Goal: Information Seeking & Learning: Check status

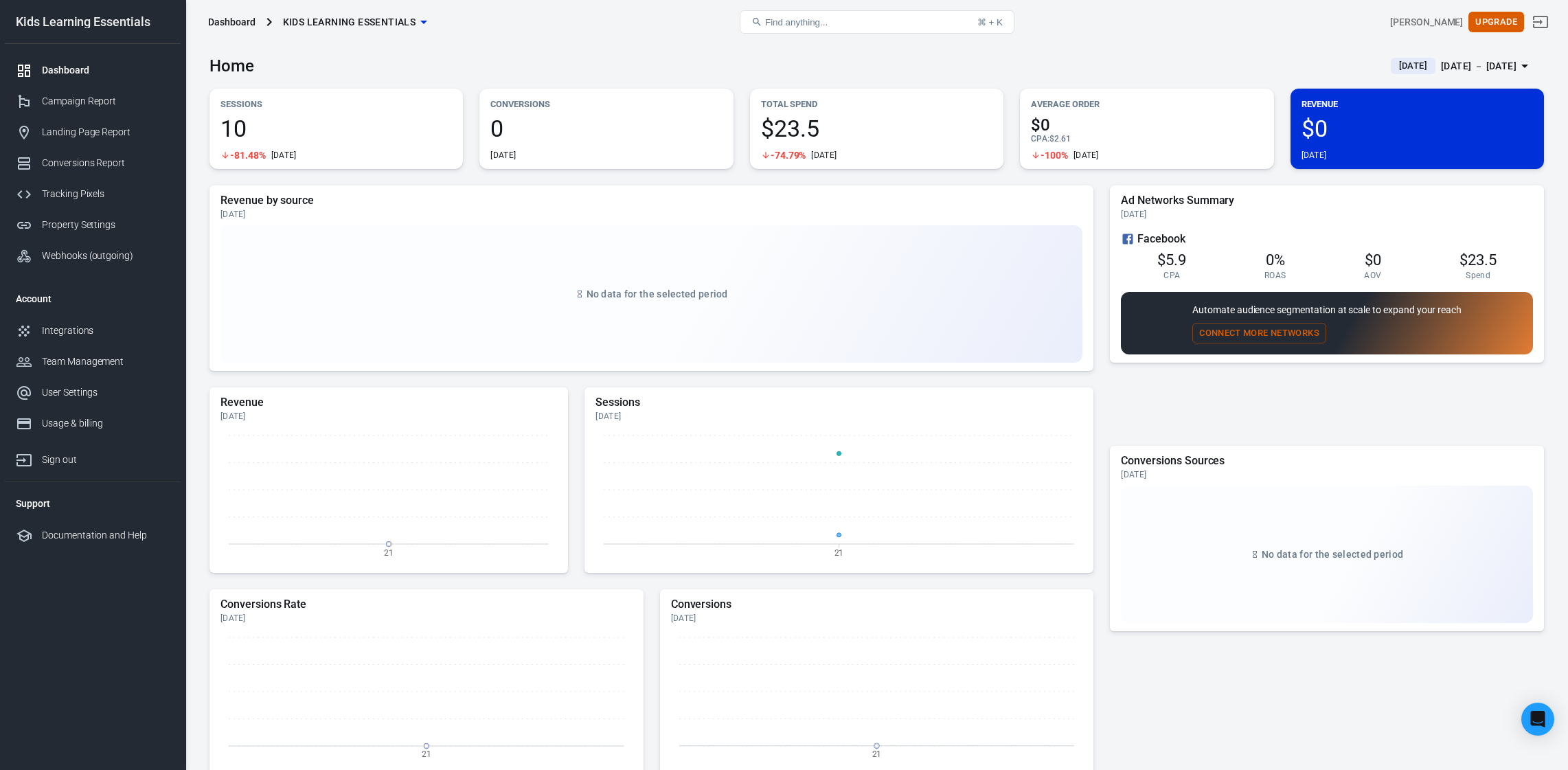
click at [53, 72] on div "Dashboard" at bounding box center [106, 70] width 128 height 15
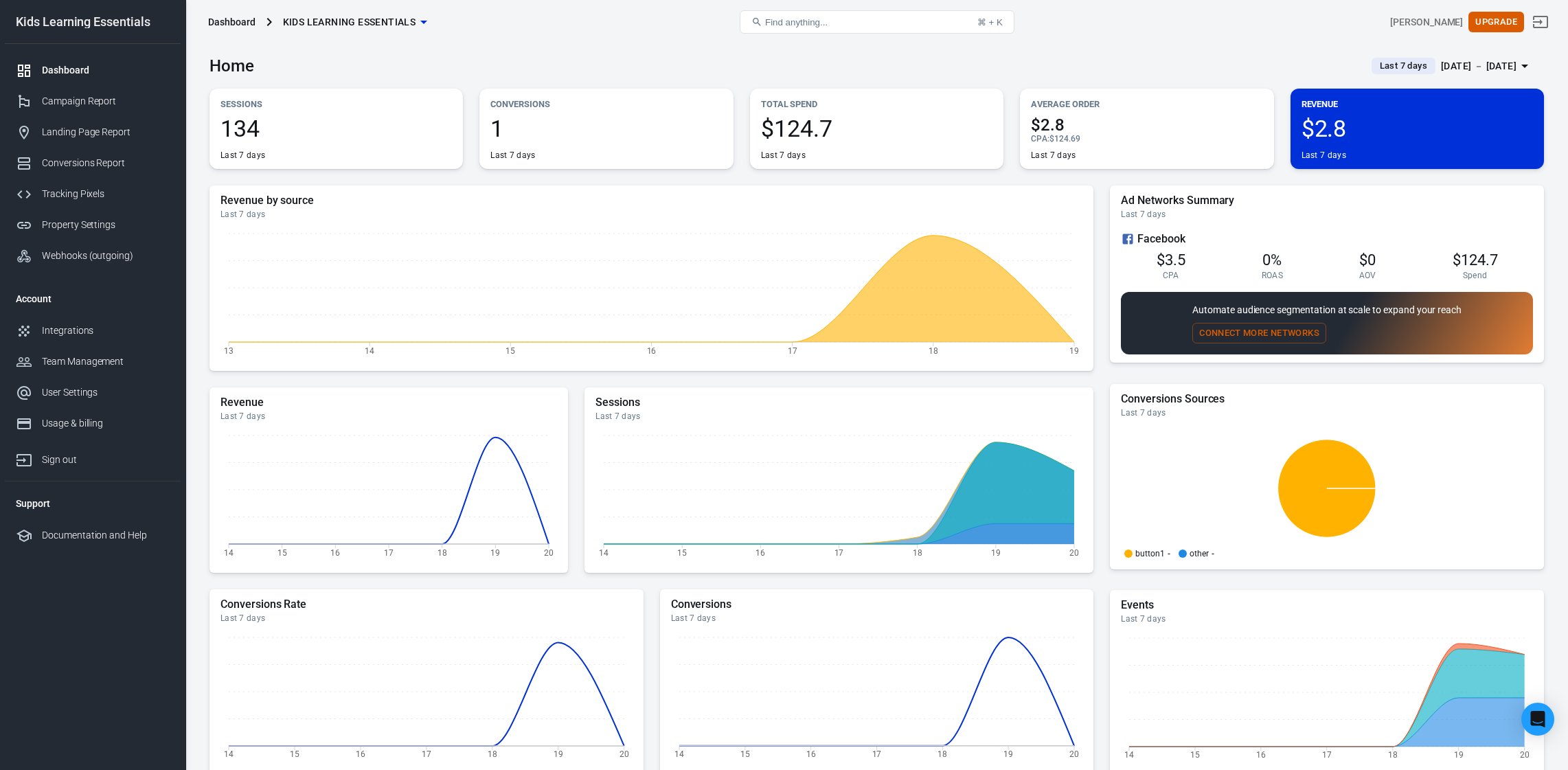
click at [1449, 64] on div "[DATE] － [DATE]" at bounding box center [1479, 66] width 75 height 17
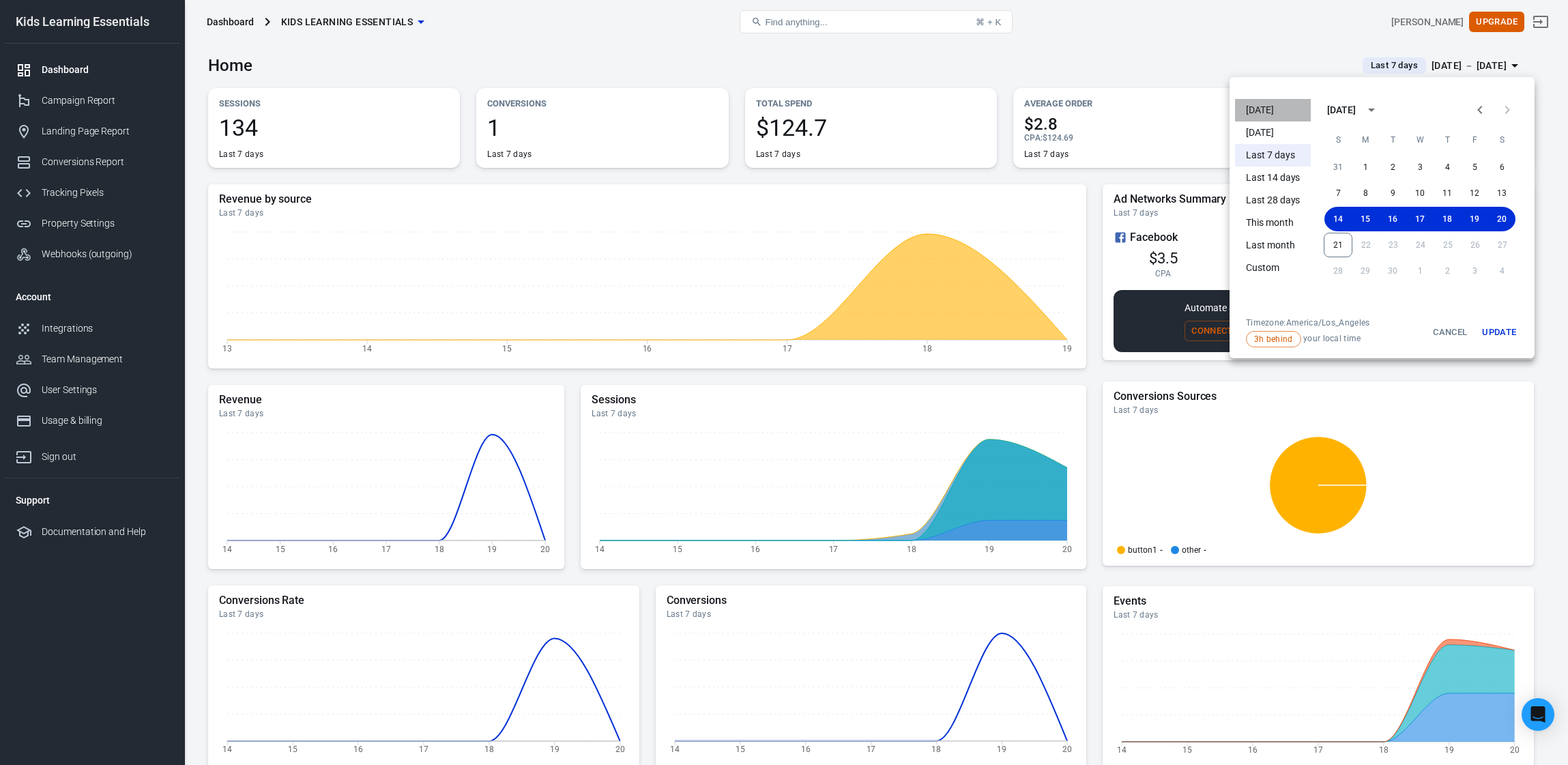
click at [1271, 114] on li "[DATE]" at bounding box center [1273, 110] width 76 height 23
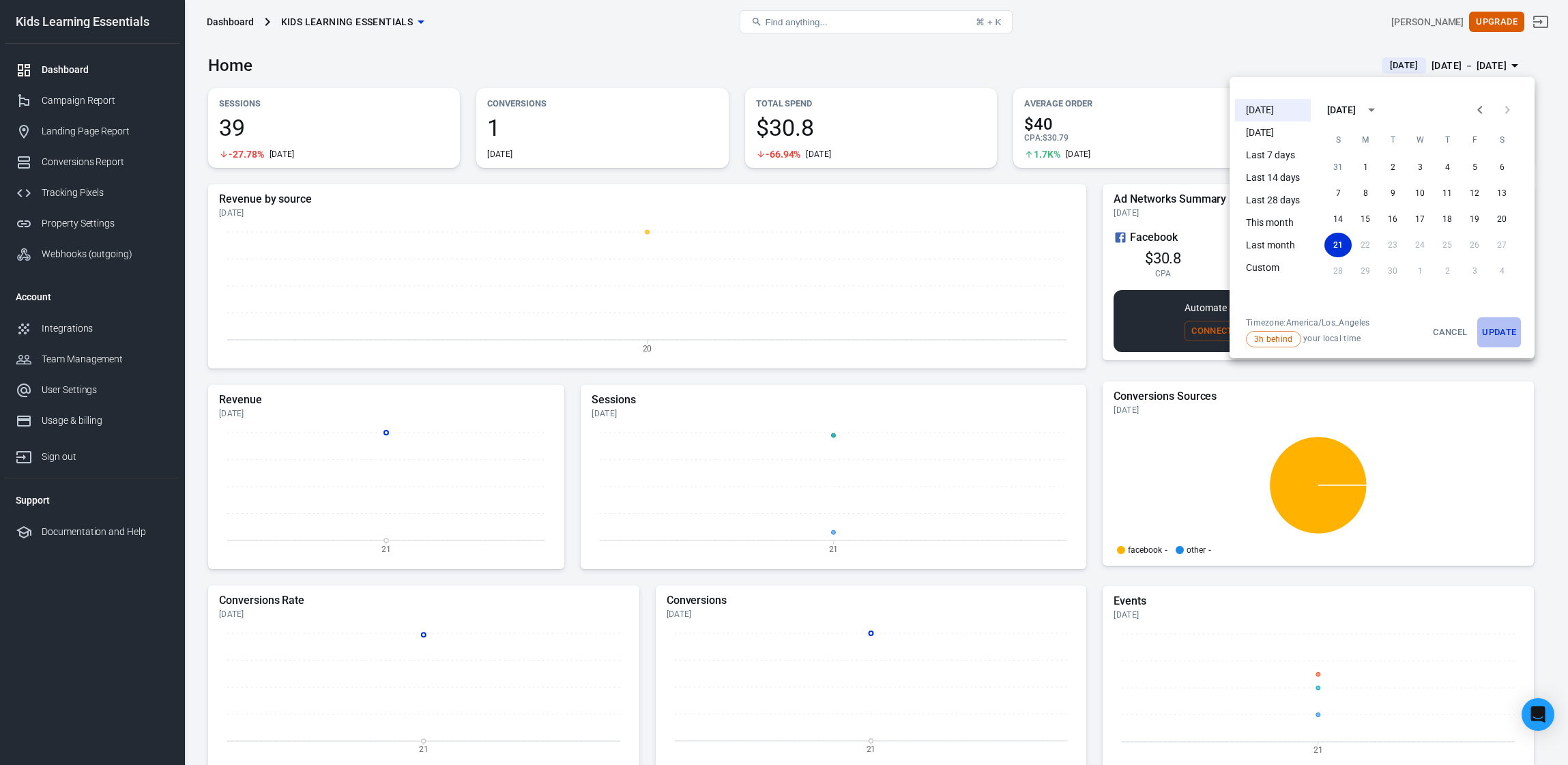
click at [1516, 334] on button "Update" at bounding box center [1499, 332] width 44 height 30
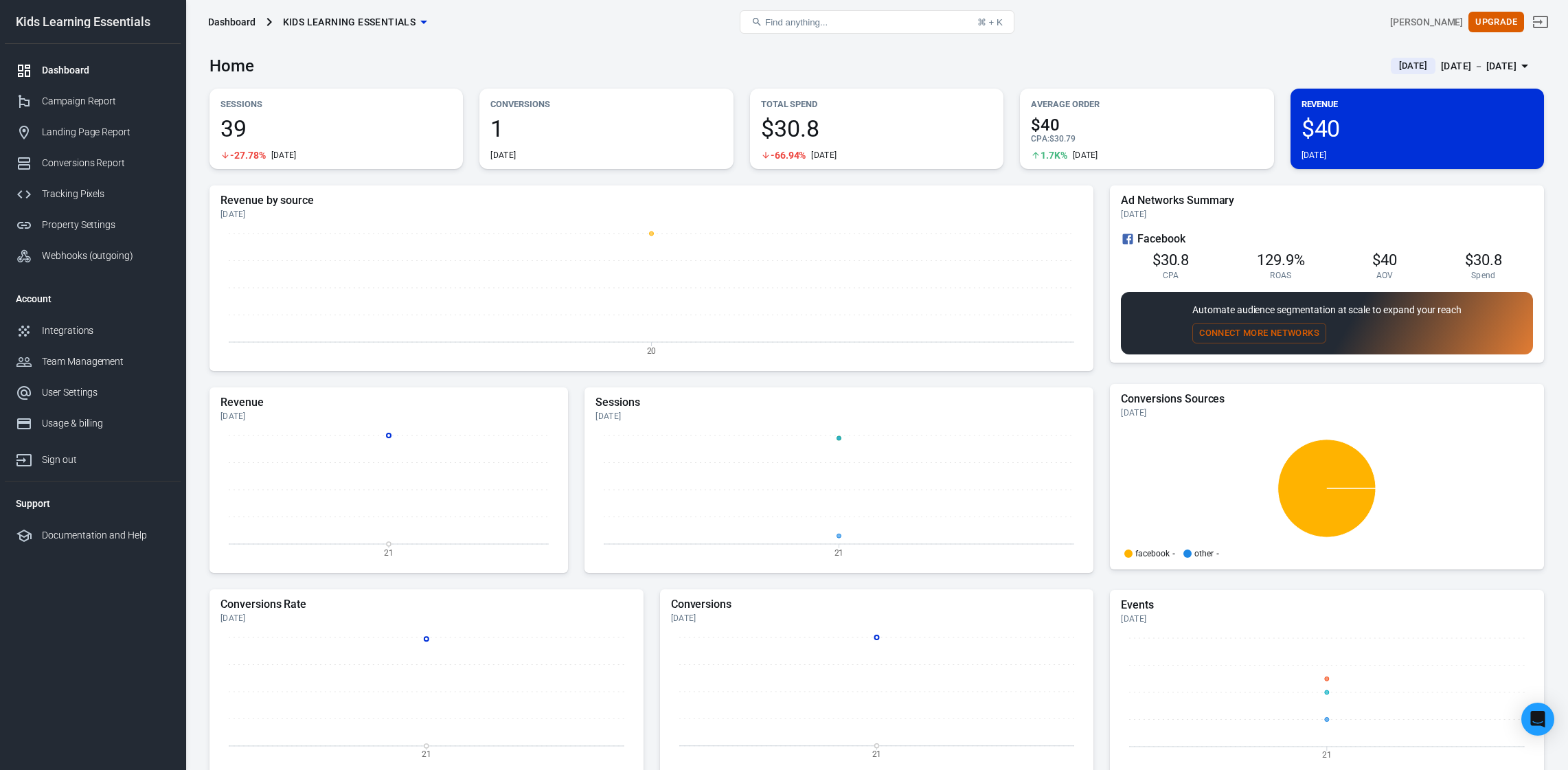
click at [1549, 333] on div "Home [DATE] [DATE] － [DATE] Sessions 39 -27.78% [DATE] Conversions 1 [DATE] Tot…" at bounding box center [876, 492] width 1382 height 895
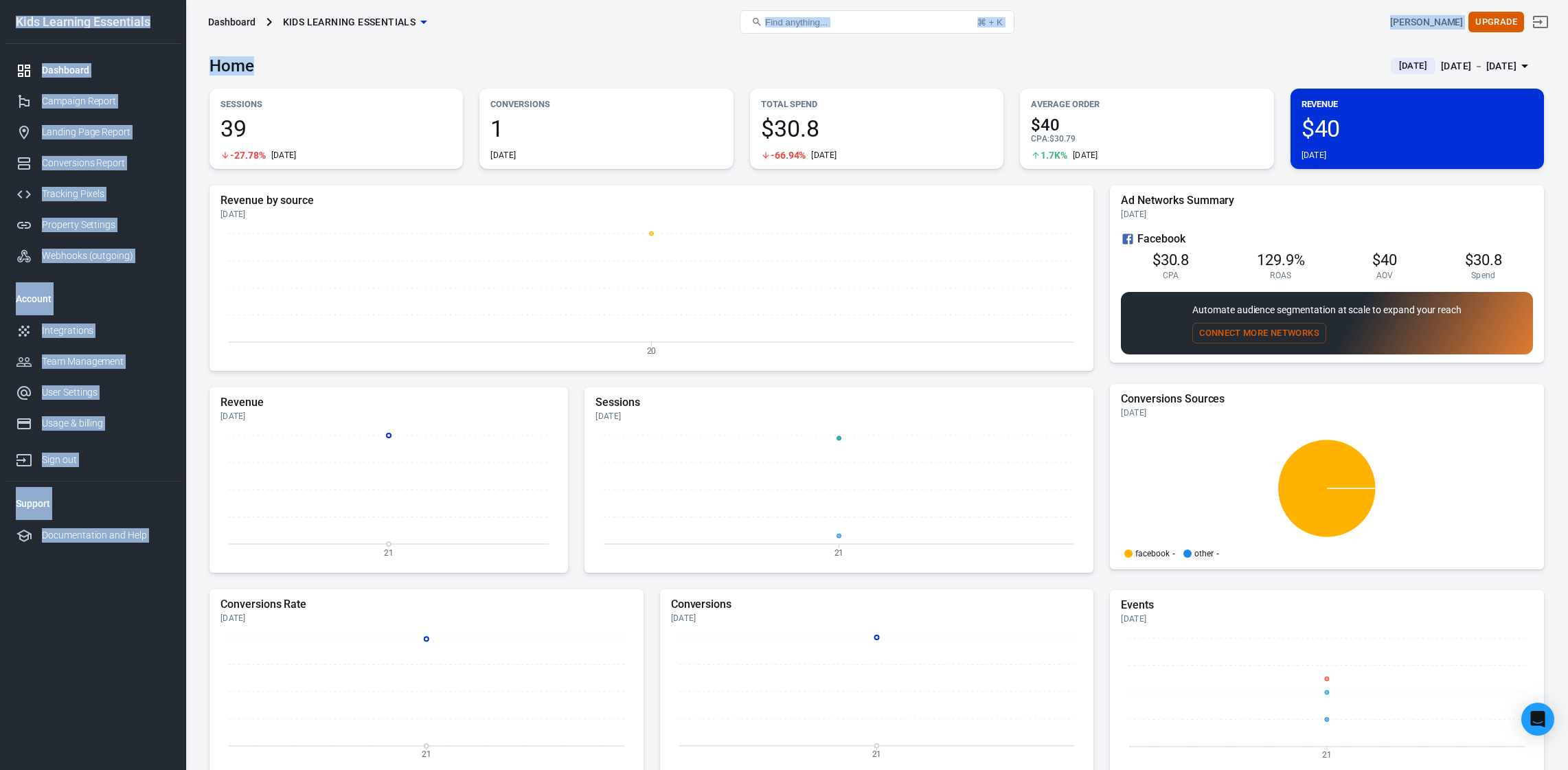
drag, startPoint x: 482, startPoint y: 43, endPoint x: 569, endPoint y: 61, distance: 88.8
click at [484, 44] on div "Dashboard Kids Learning Essentials Find anything... ⌘ + K [PERSON_NAME] Upgrade…" at bounding box center [784, 492] width 1568 height 895
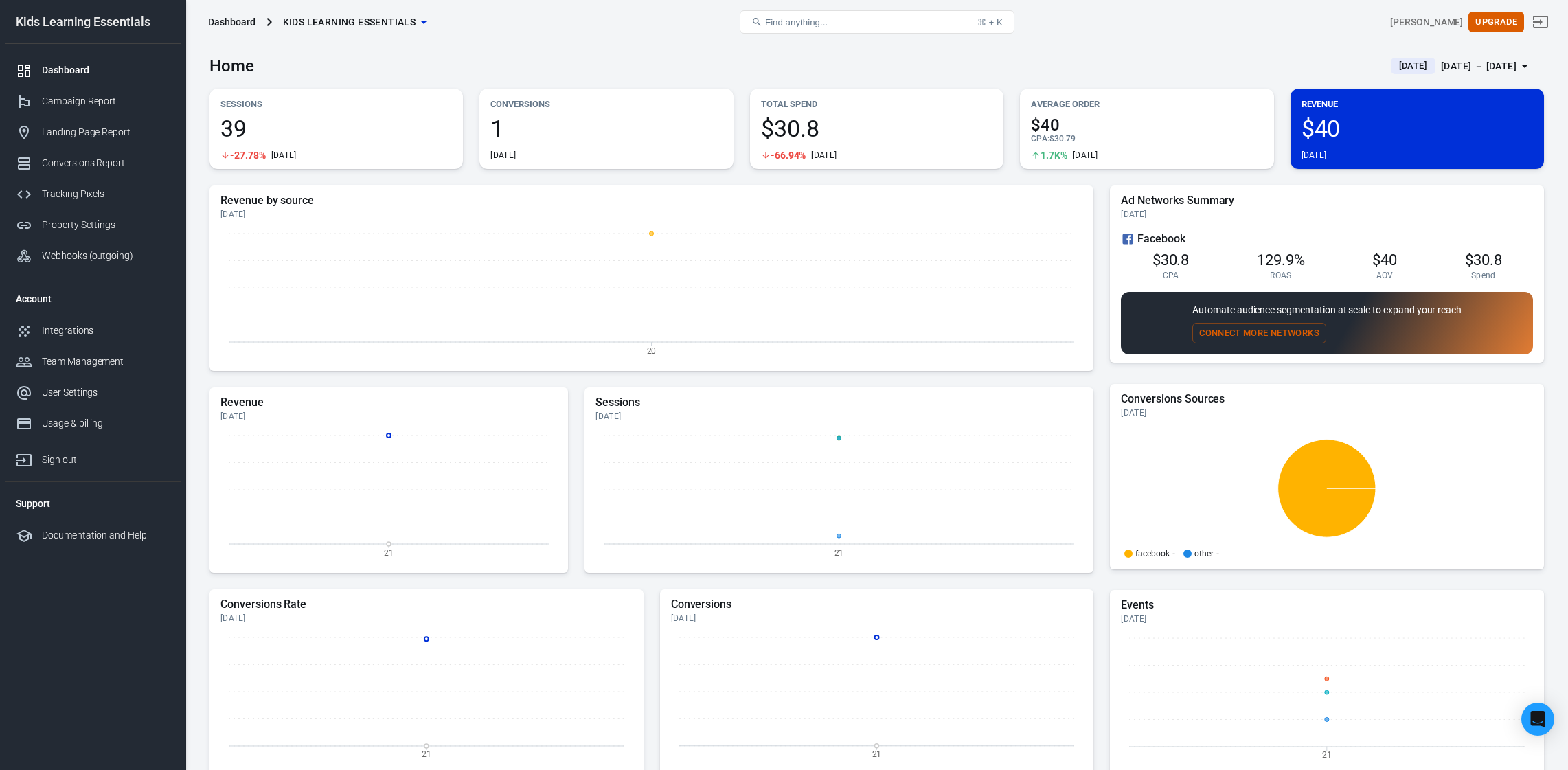
click at [707, 37] on div "Find anything... ⌘ + K" at bounding box center [877, 22] width 446 height 33
click at [91, 105] on div "Campaign Report" at bounding box center [106, 101] width 128 height 15
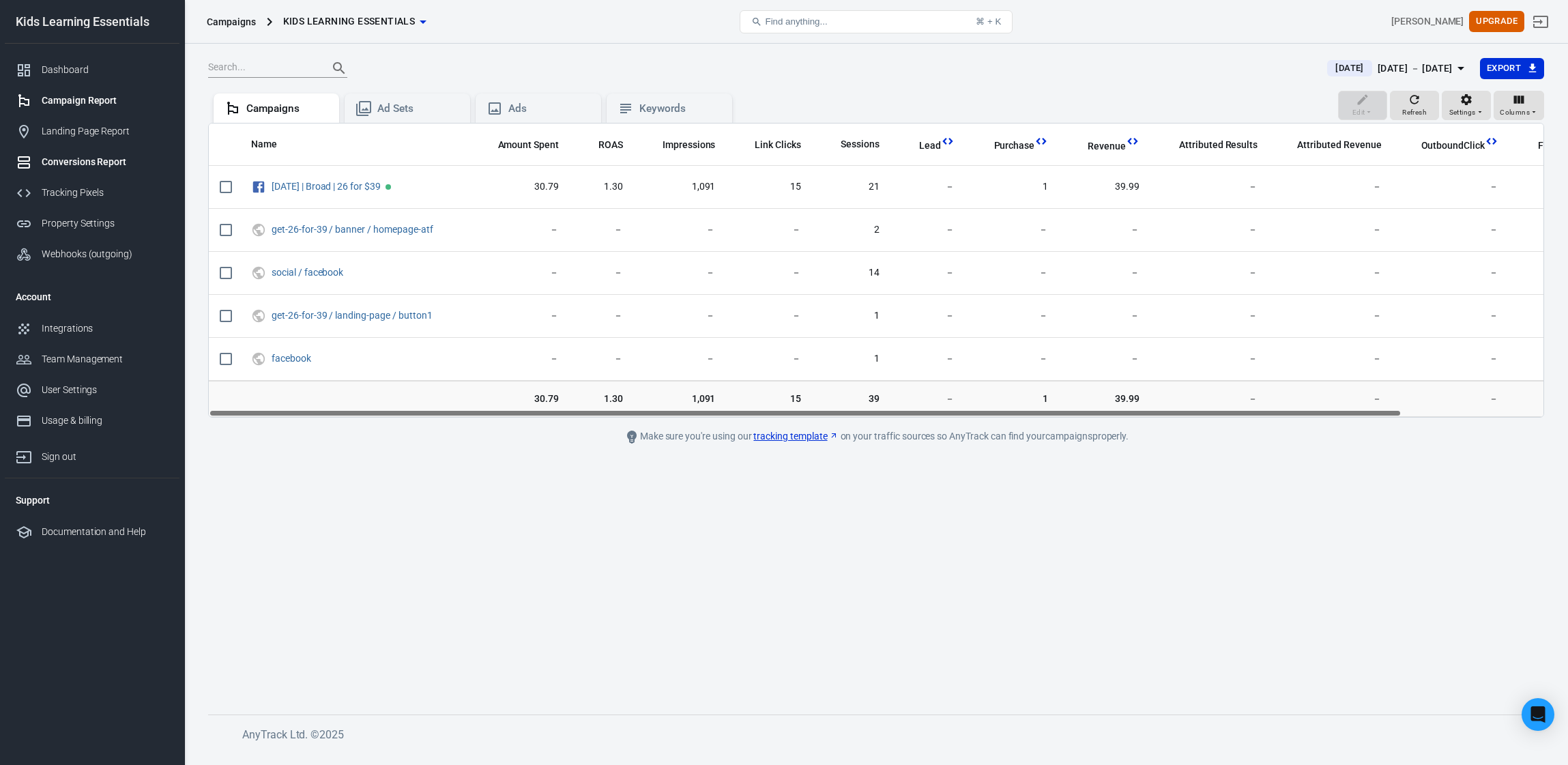
click at [118, 173] on link "Conversions Report" at bounding box center [92, 162] width 175 height 31
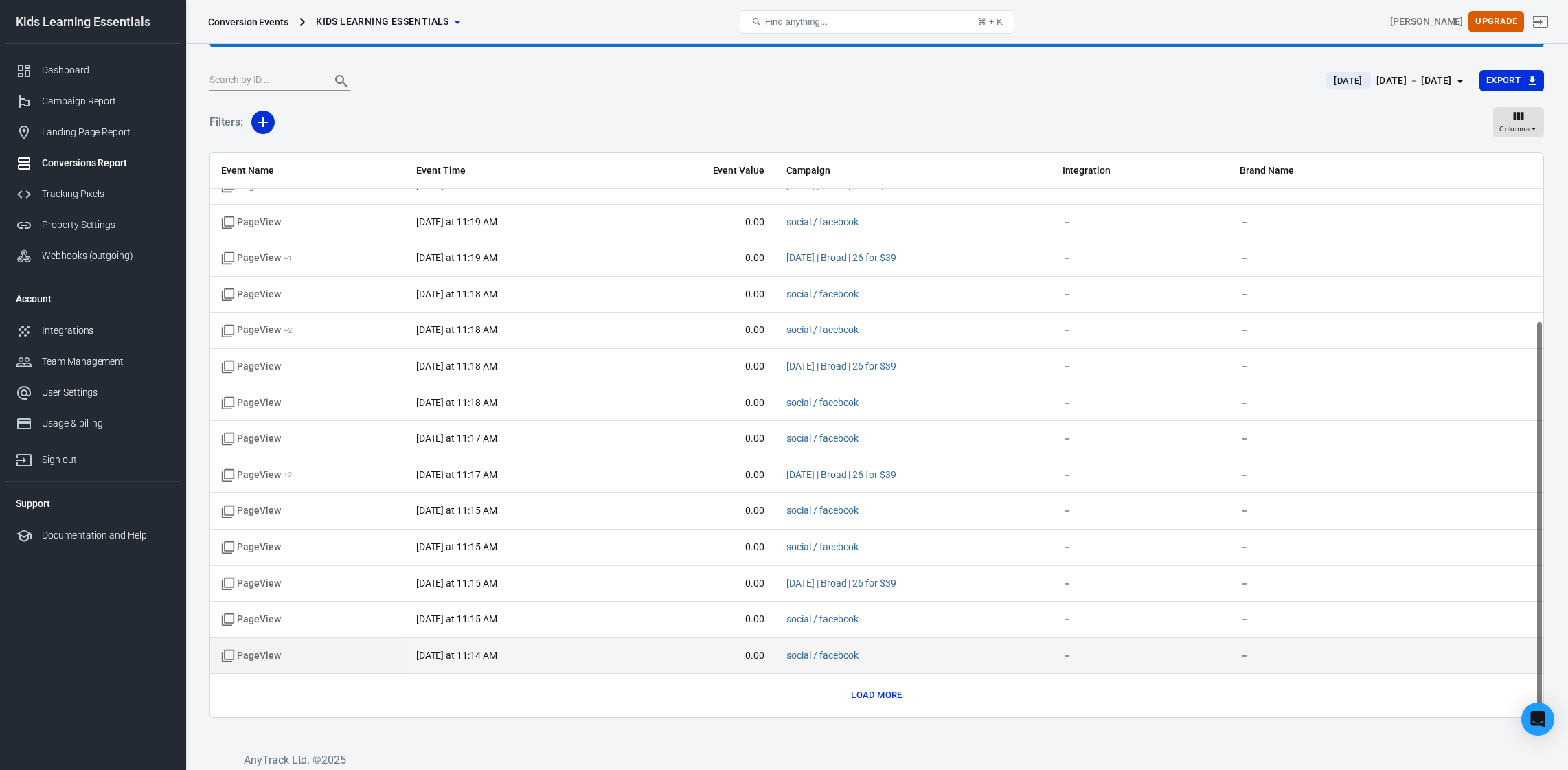
scroll to position [115, 0]
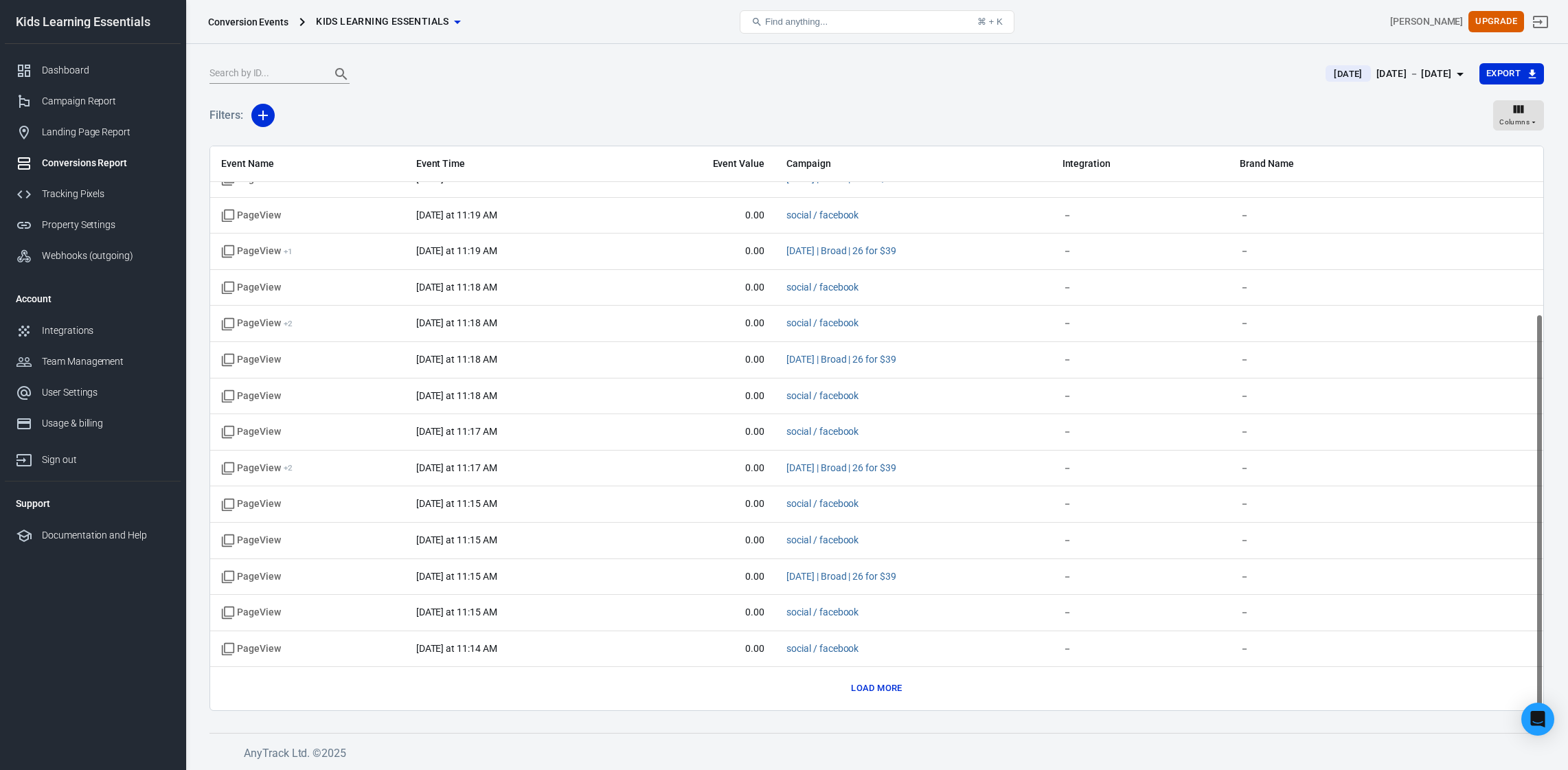
click at [934, 685] on div "Load more" at bounding box center [877, 688] width 1311 height 21
click at [902, 683] on button "Load more" at bounding box center [876, 688] width 57 height 21
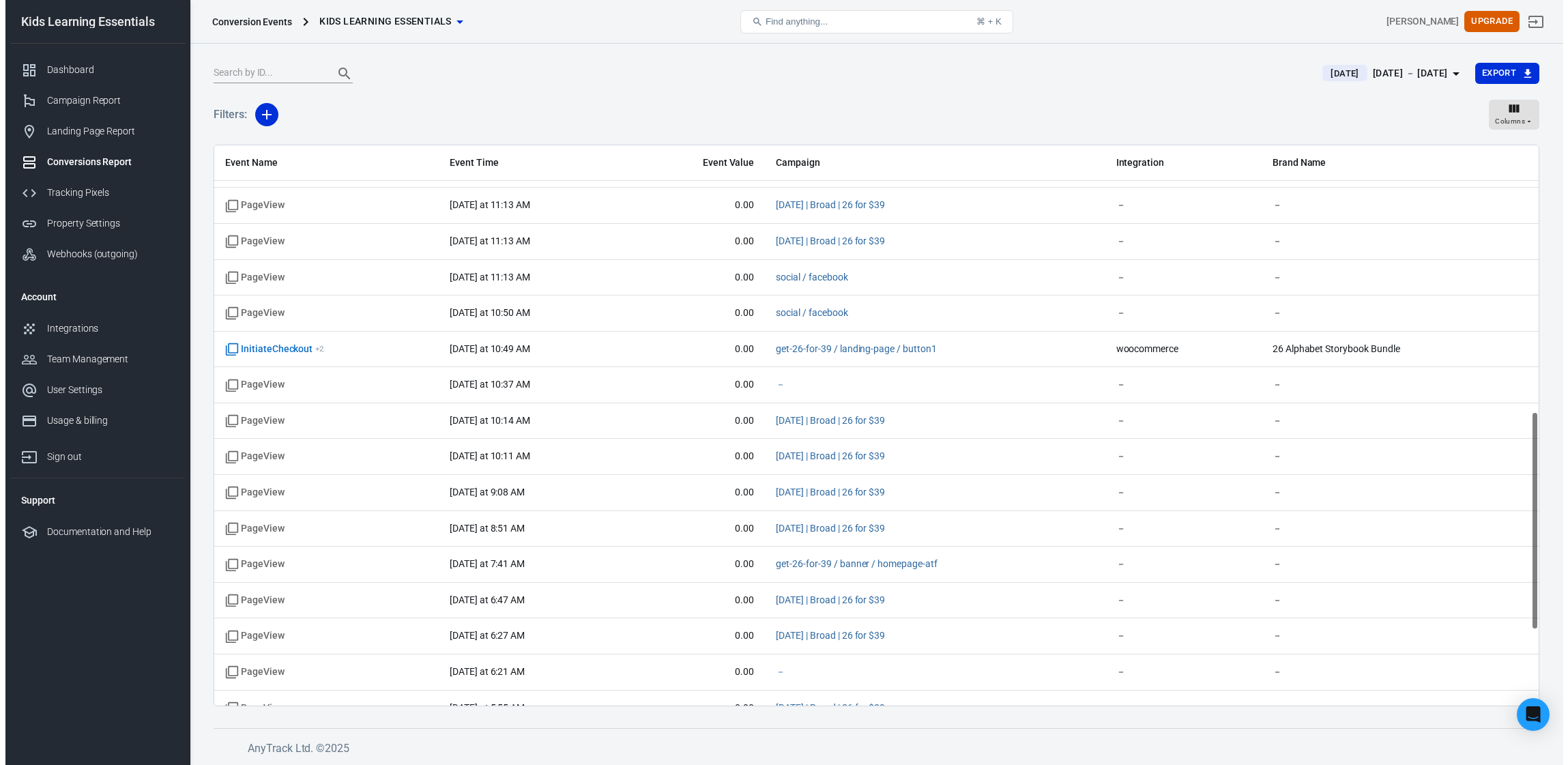
scroll to position [671, 0]
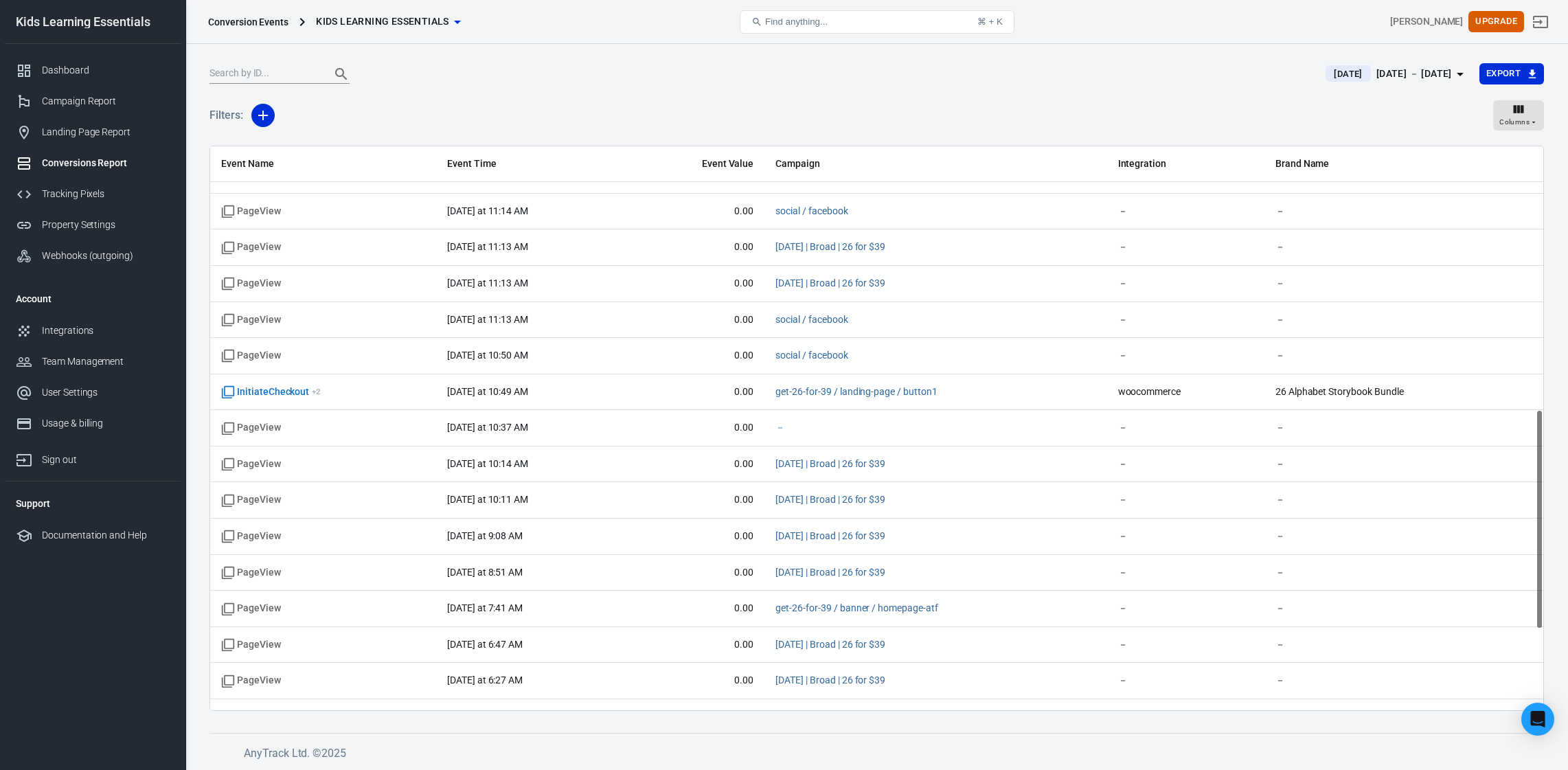
click at [485, 114] on div "Filters: Columns" at bounding box center [877, 120] width 1335 height 49
click at [681, 120] on div "Filters: Columns" at bounding box center [877, 120] width 1335 height 49
click at [795, 111] on div "Filters: Columns" at bounding box center [877, 120] width 1335 height 49
click at [748, 107] on div "Filters: Columns" at bounding box center [877, 120] width 1335 height 49
click at [1395, 73] on div "[DATE] － [DATE]" at bounding box center [1414, 73] width 75 height 17
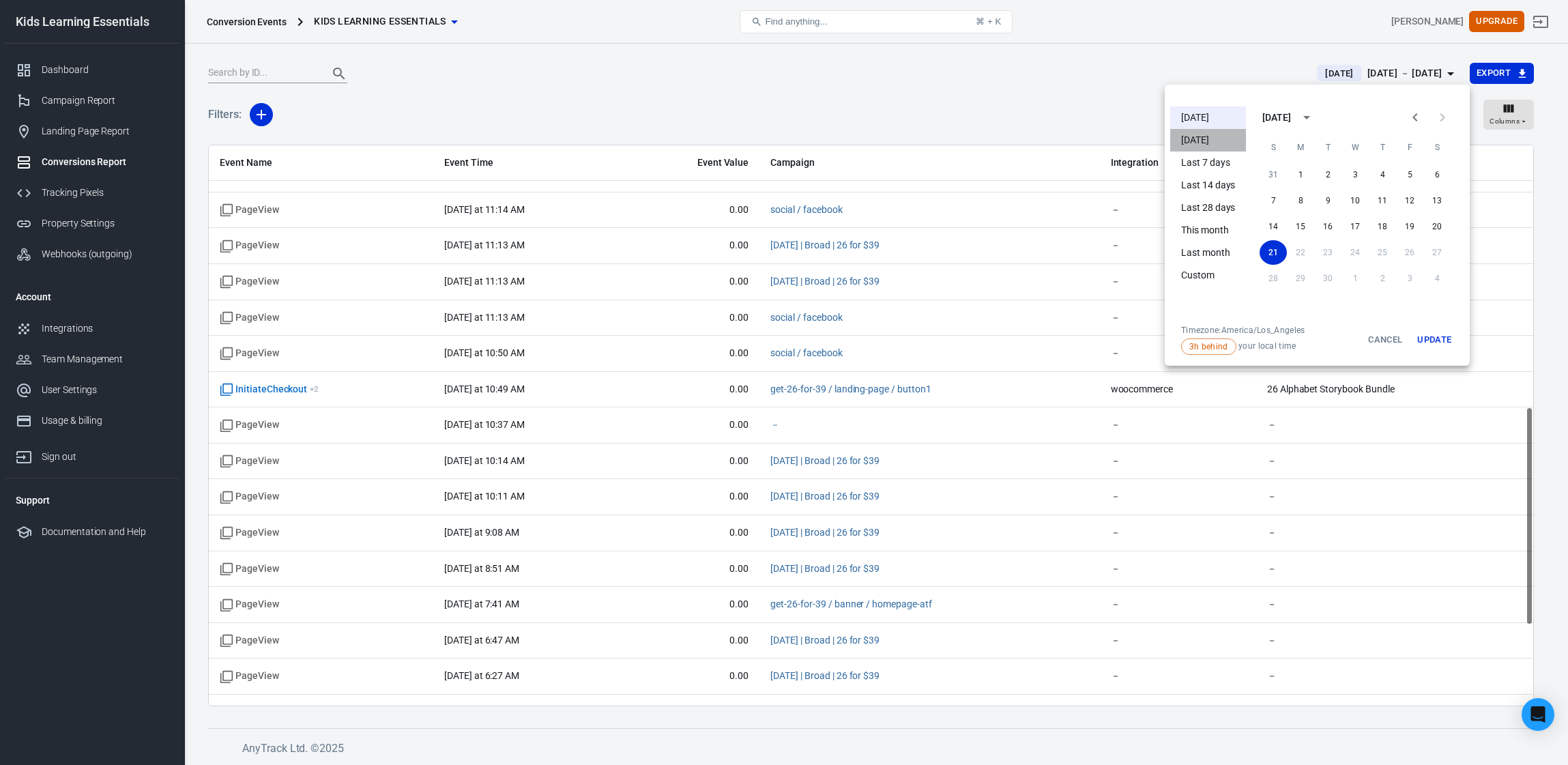
click at [1219, 143] on li "[DATE]" at bounding box center [1208, 140] width 76 height 23
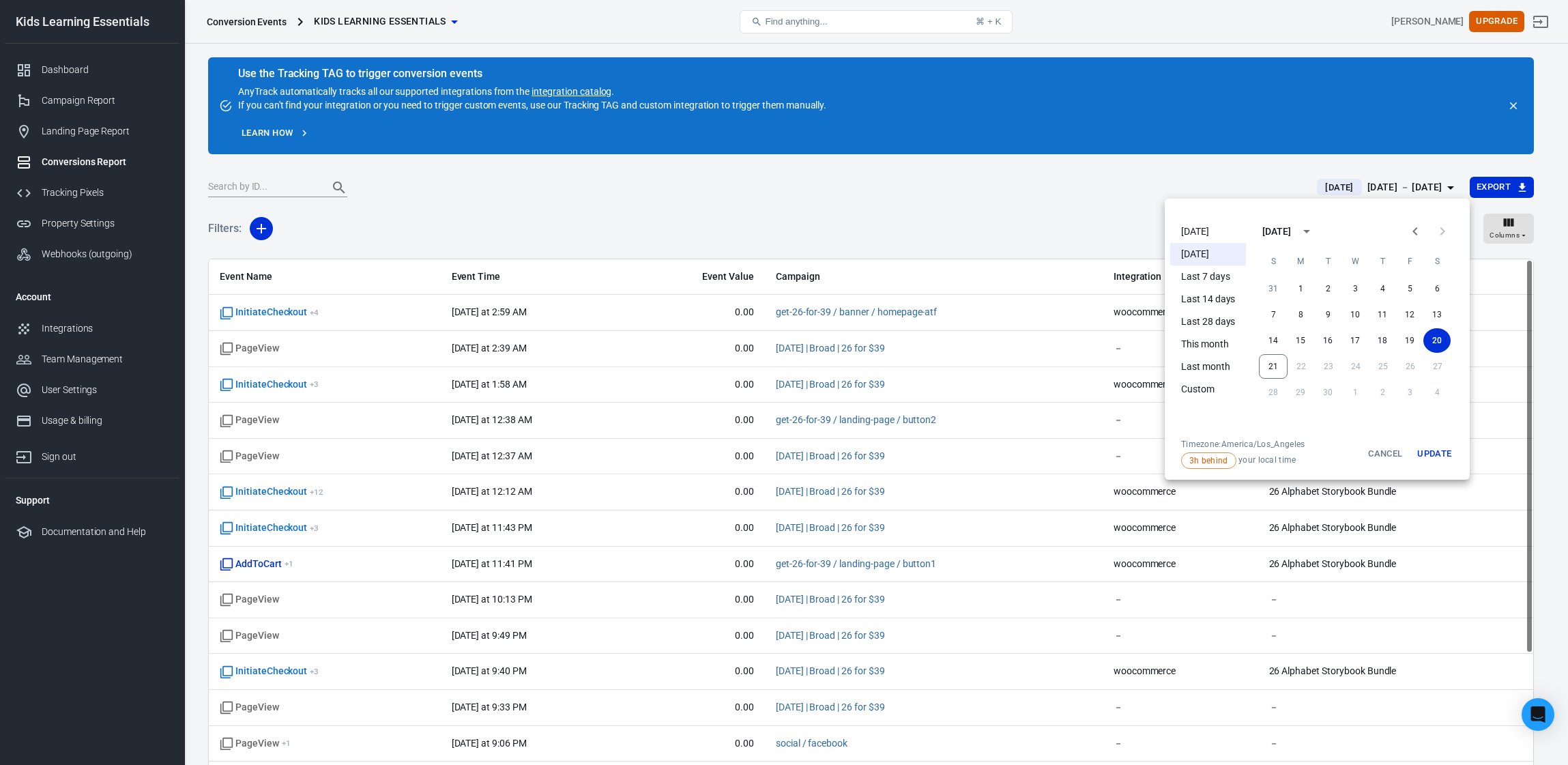
click at [1202, 144] on div at bounding box center [784, 383] width 1568 height 765
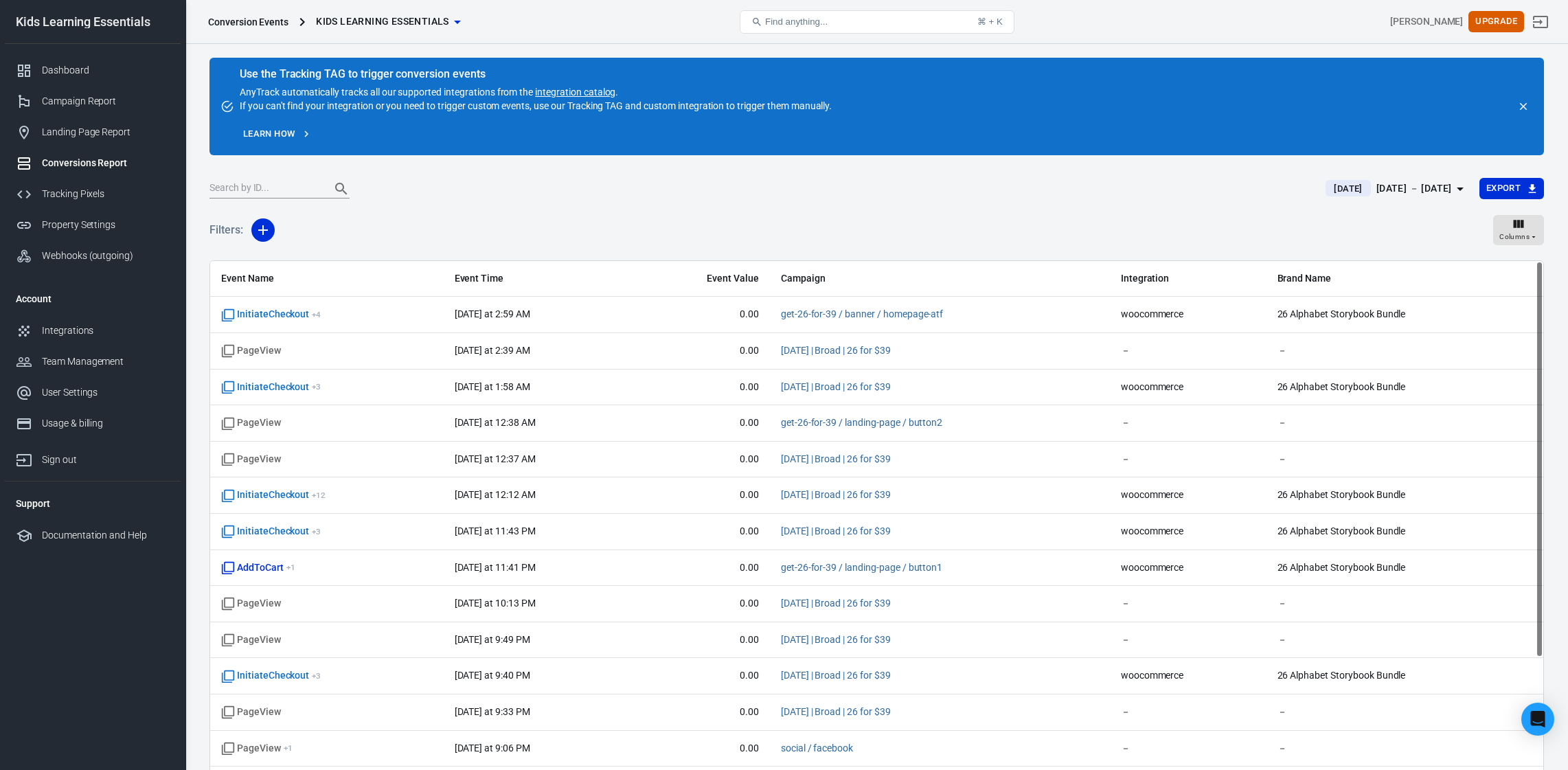
click at [1379, 190] on div "[DATE] － [DATE]" at bounding box center [1414, 188] width 75 height 17
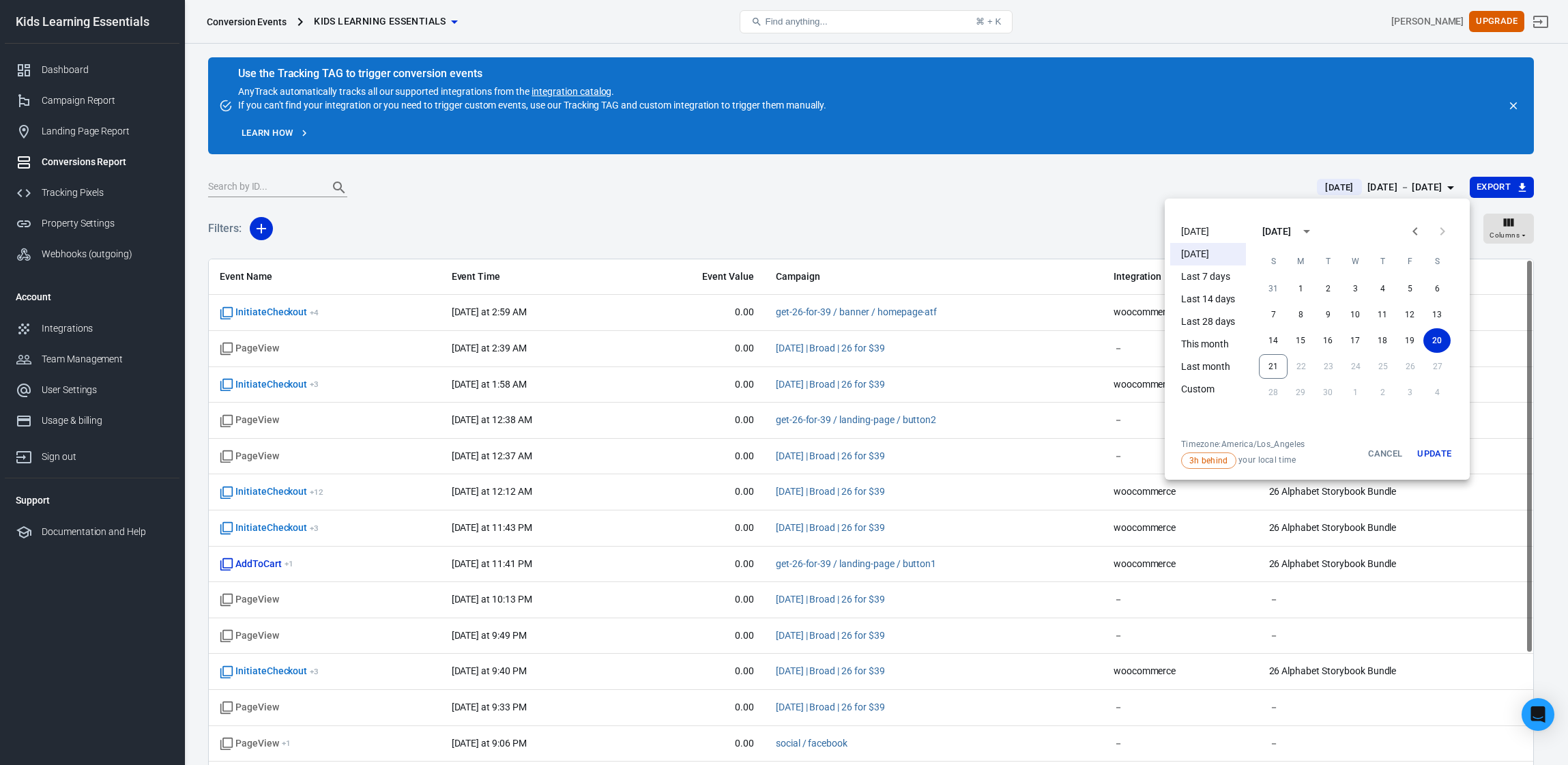
click at [1200, 229] on li "[DATE]" at bounding box center [1208, 232] width 76 height 23
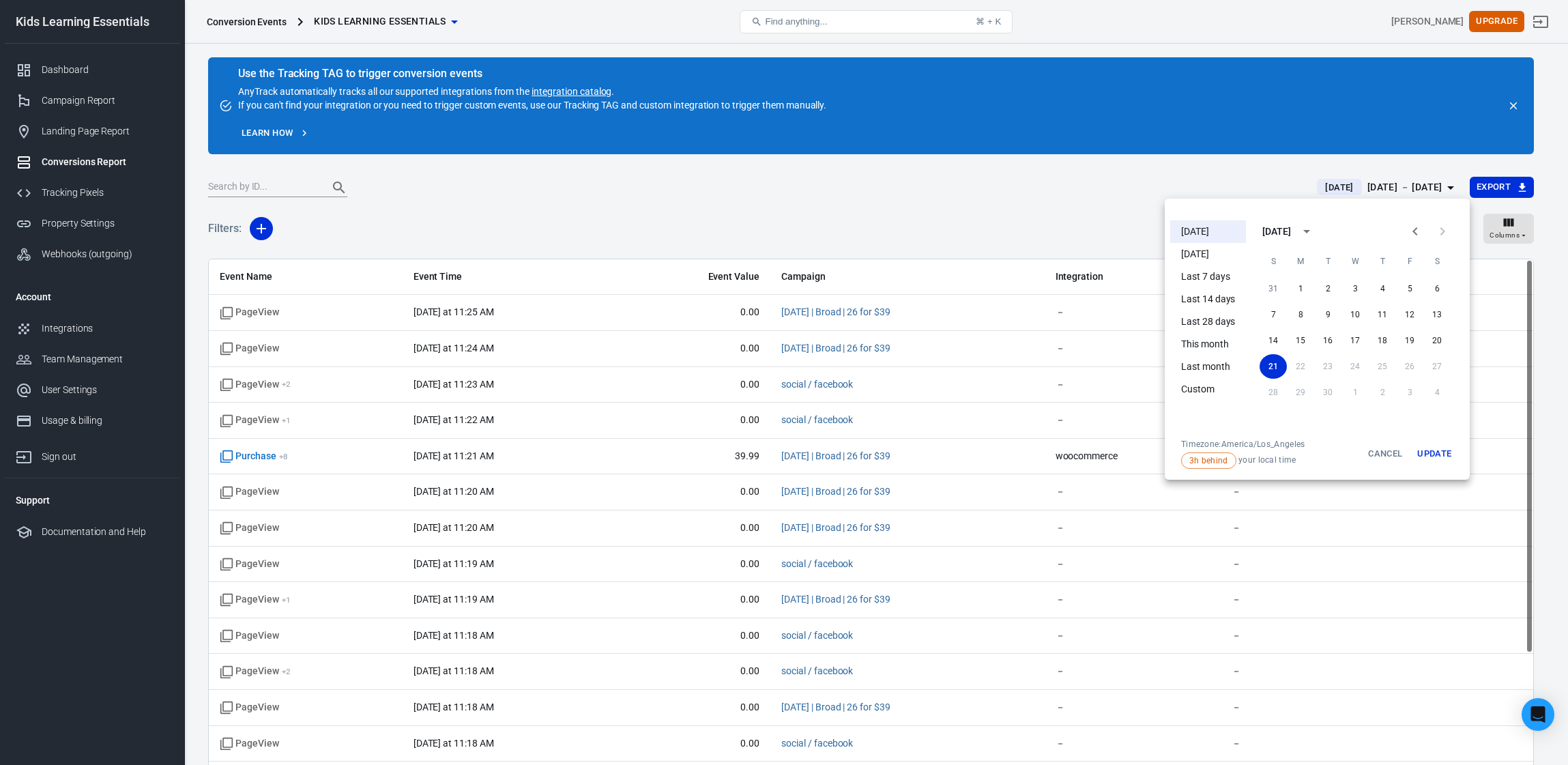
click at [1024, 231] on div at bounding box center [784, 383] width 1568 height 765
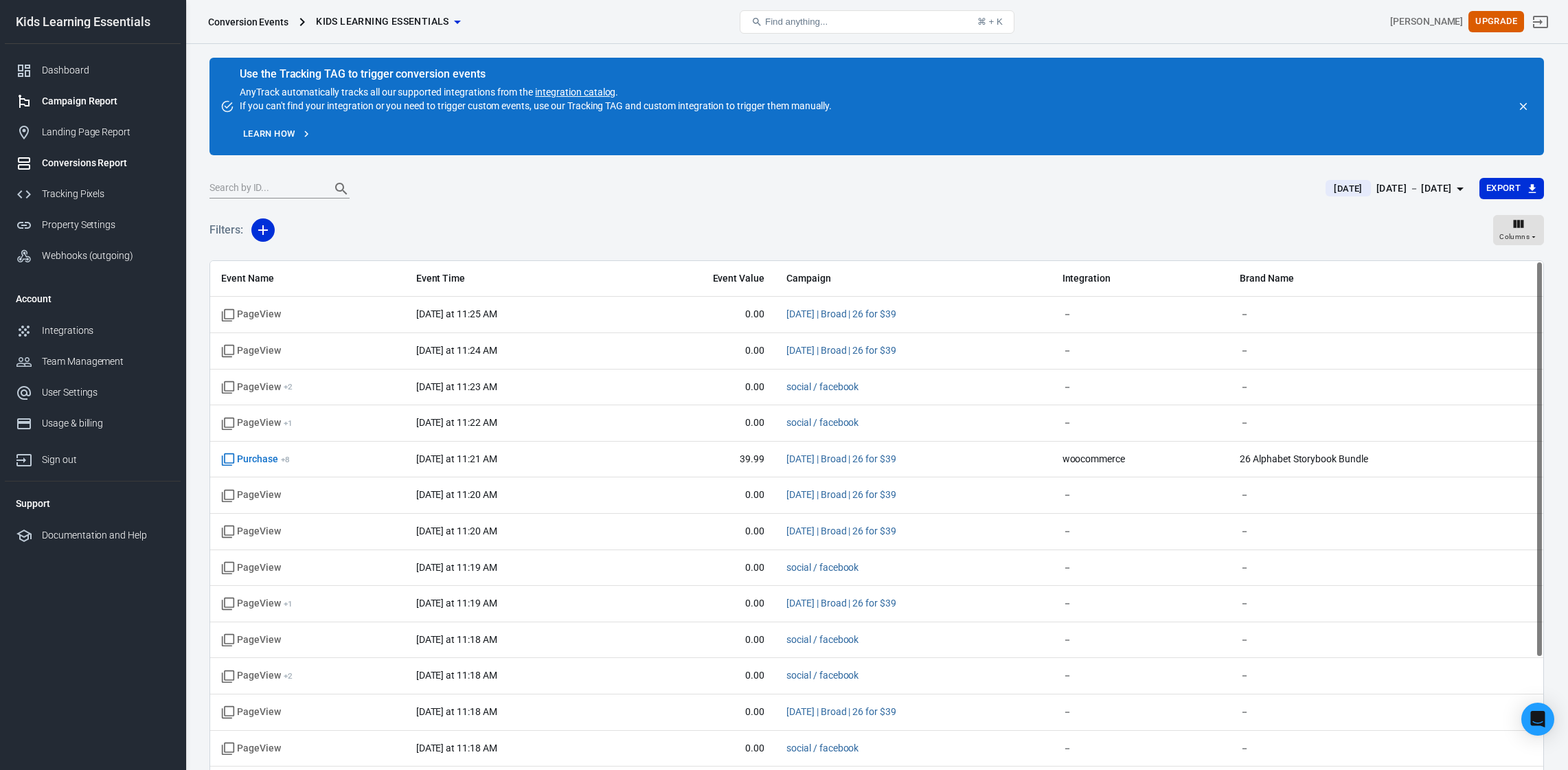
click at [80, 104] on div "Campaign Report" at bounding box center [106, 101] width 128 height 15
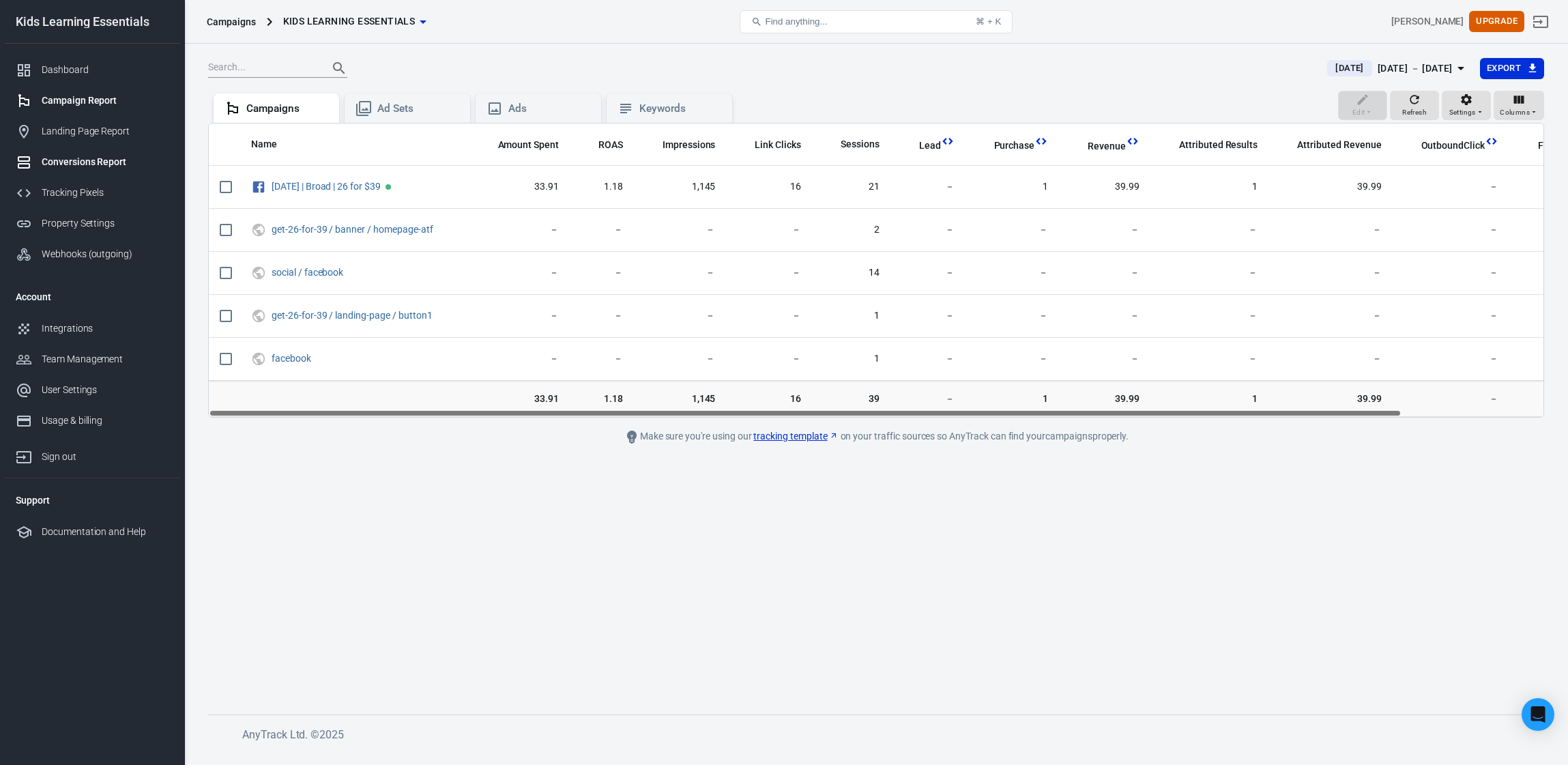
click at [83, 162] on div "Conversions Report" at bounding box center [105, 162] width 127 height 14
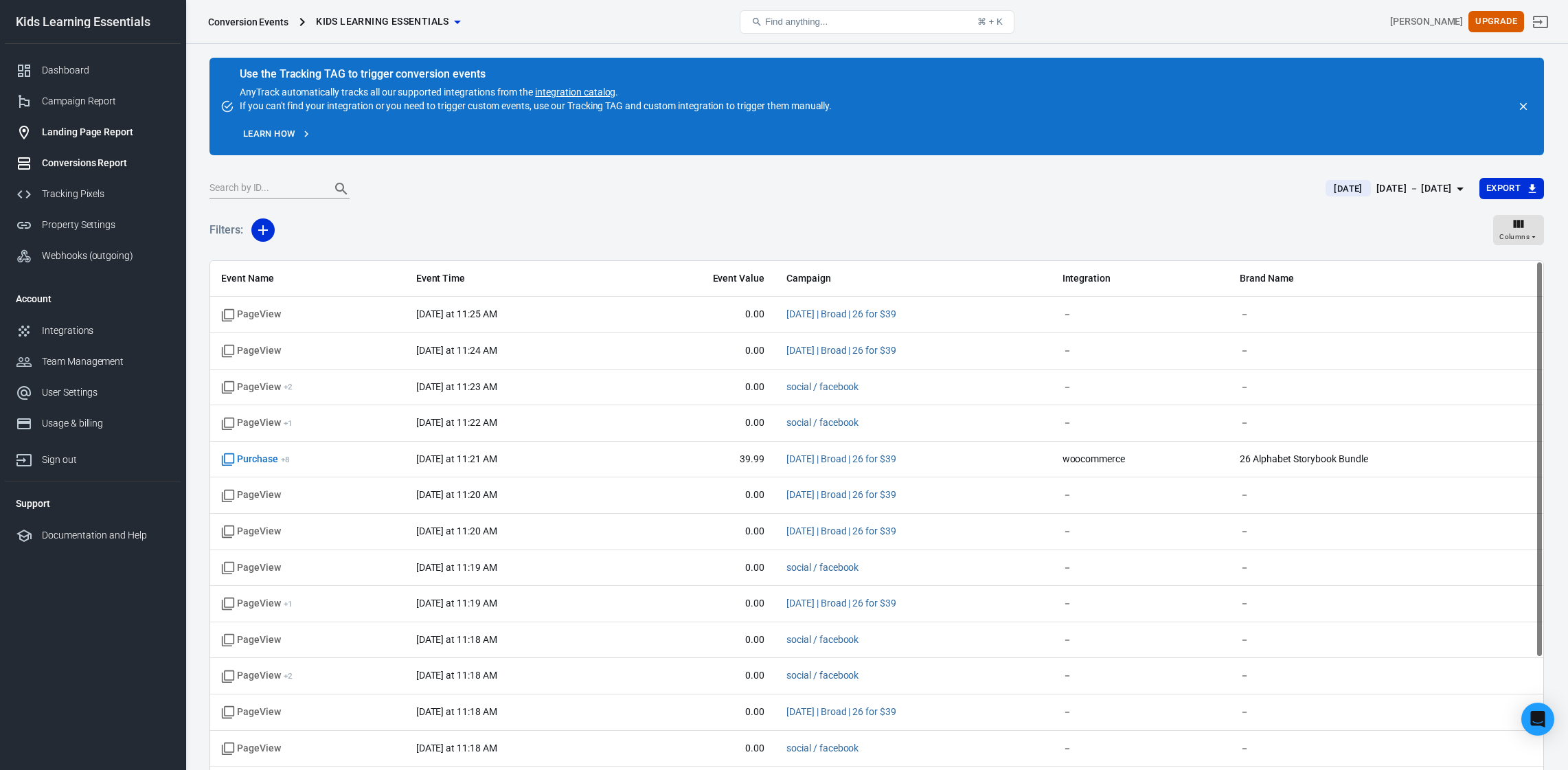
click at [97, 137] on div "Landing Page Report" at bounding box center [106, 132] width 128 height 15
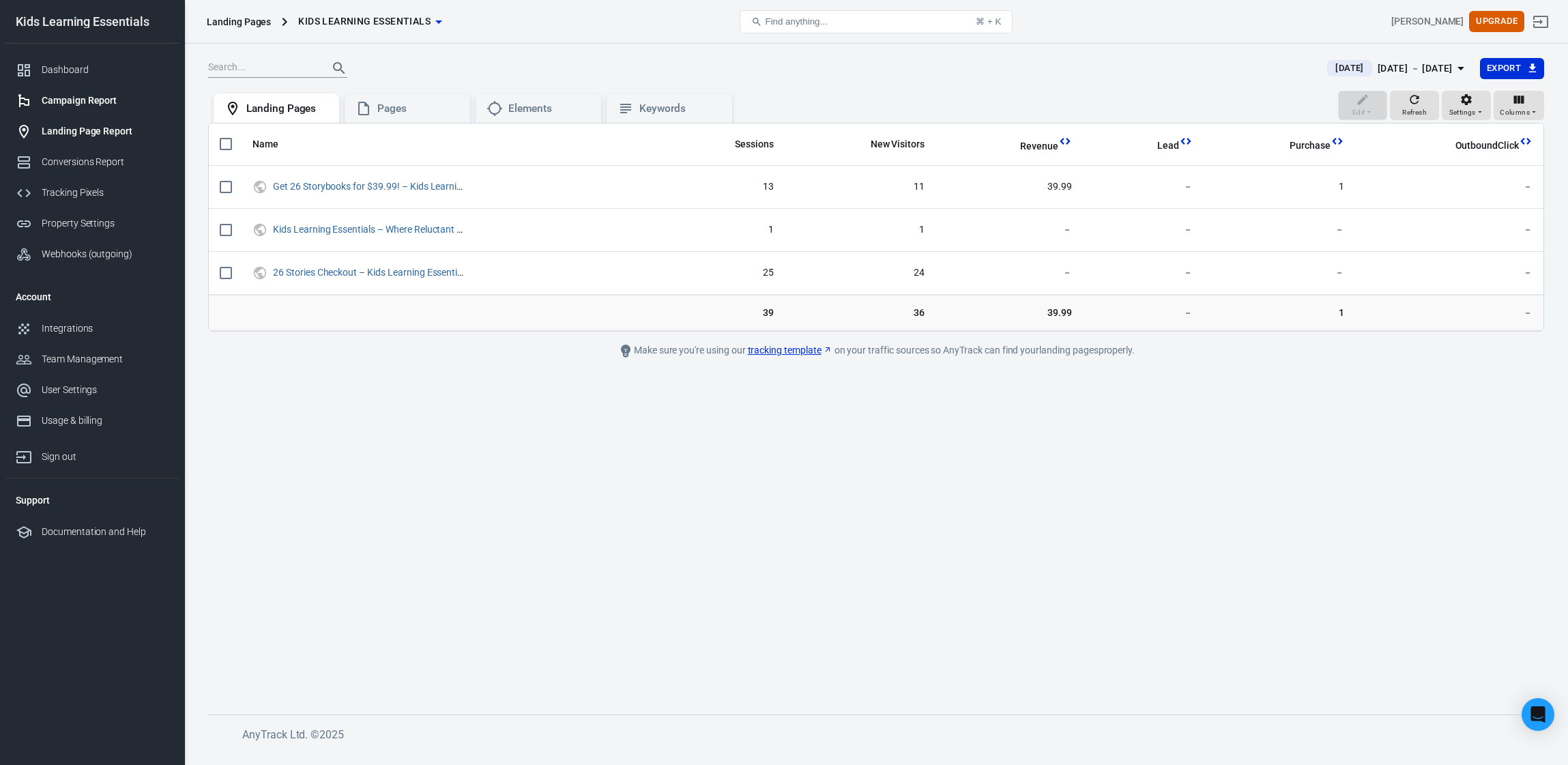
click at [100, 100] on div "Campaign Report" at bounding box center [105, 100] width 127 height 14
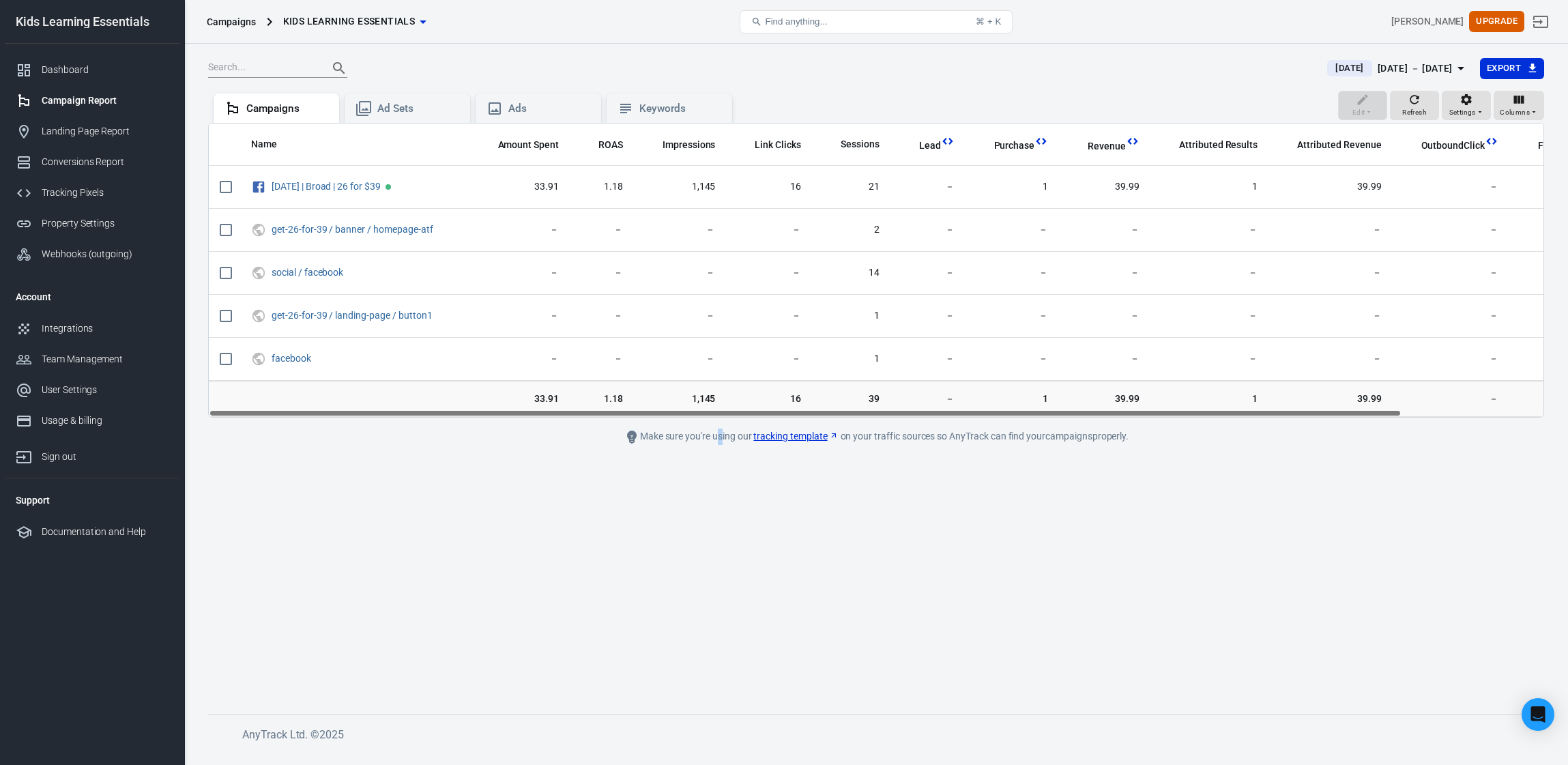
click at [717, 558] on main "[DATE] [DATE] － [DATE] Export Edit Refresh Settings Columns Campaigns Ad Sets A…" at bounding box center [876, 375] width 1336 height 636
click at [688, 610] on main "[DATE] [DATE] － [DATE] Export Edit Refresh Settings Columns Campaigns Ad Sets A…" at bounding box center [876, 375] width 1336 height 636
click at [867, 69] on div at bounding box center [760, 68] width 1103 height 19
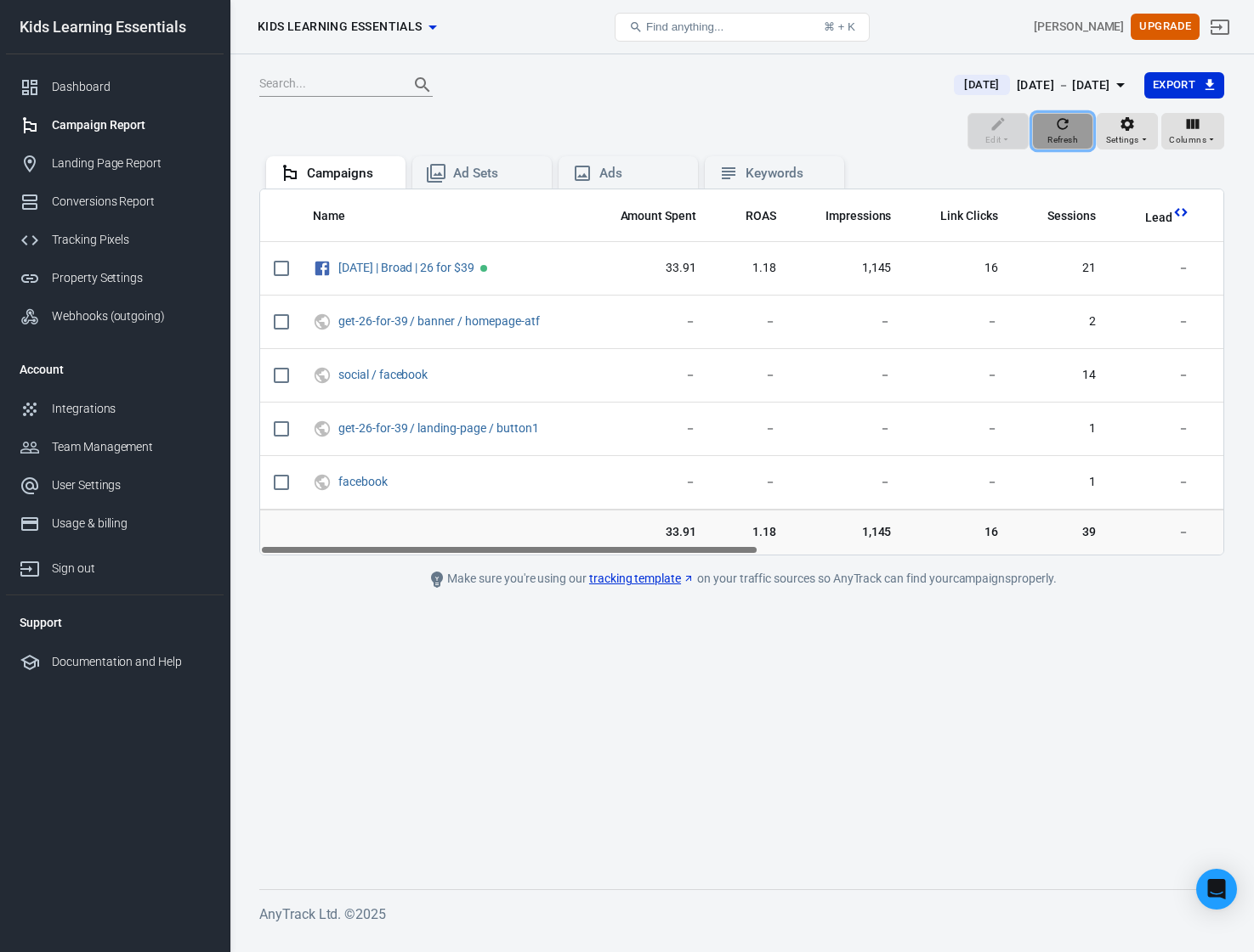
click at [1057, 134] on span "Refresh" at bounding box center [1062, 140] width 31 height 15
drag, startPoint x: 605, startPoint y: 550, endPoint x: 554, endPoint y: 553, distance: 51.1
click at [554, 553] on div "Name Amount Spent ROAS Impressions Link Clicks Sessions Lead Purchase Revenue A…" at bounding box center [742, 372] width 963 height 366
click at [606, 666] on main "[DATE] [DATE] － [DATE] Export Edit Refresh Settings Columns Campaigns Ad Sets A…" at bounding box center [742, 467] width 964 height 791
click at [498, 167] on div "Ad Sets" at bounding box center [495, 174] width 85 height 18
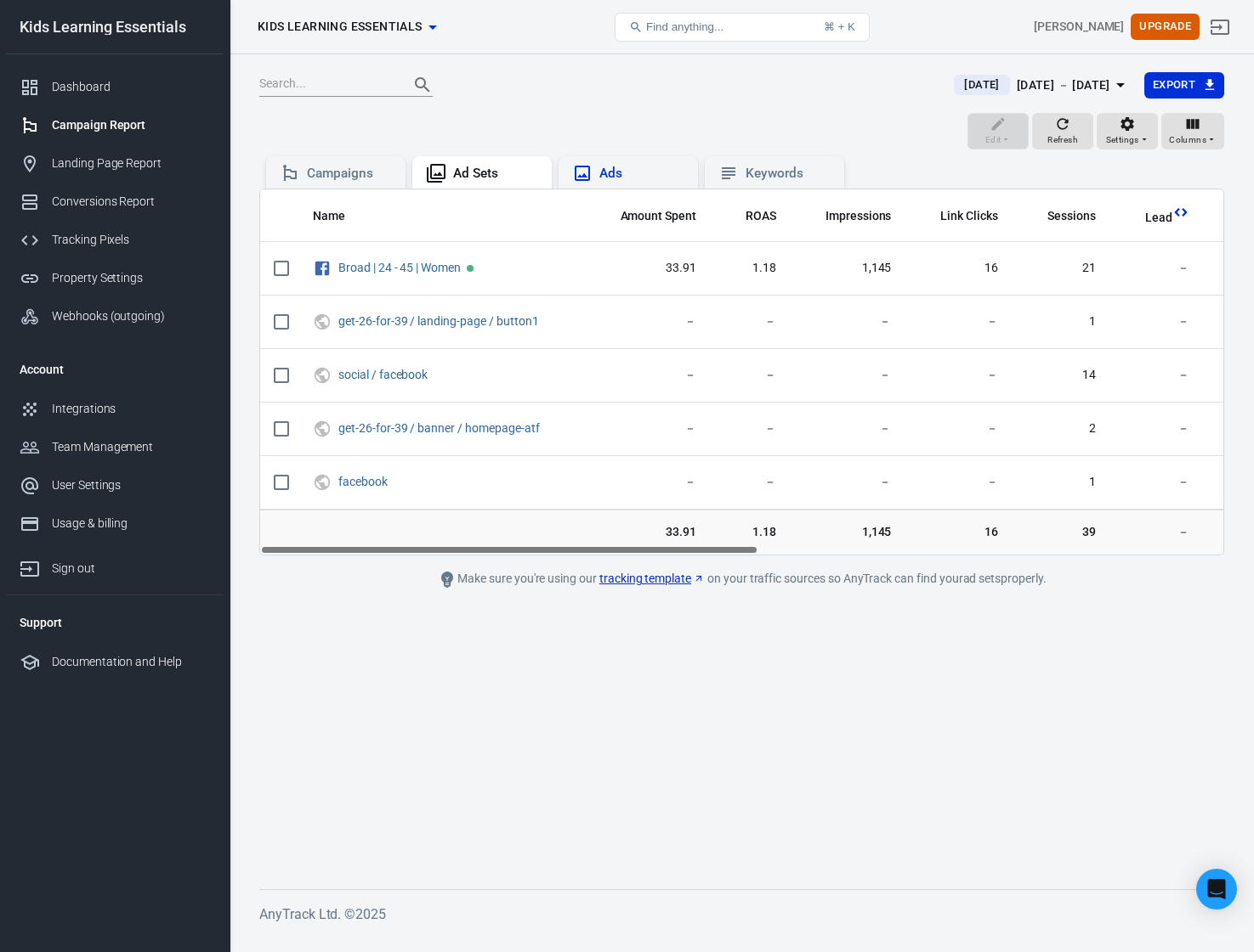
click at [646, 171] on div "Ads" at bounding box center [642, 174] width 85 height 18
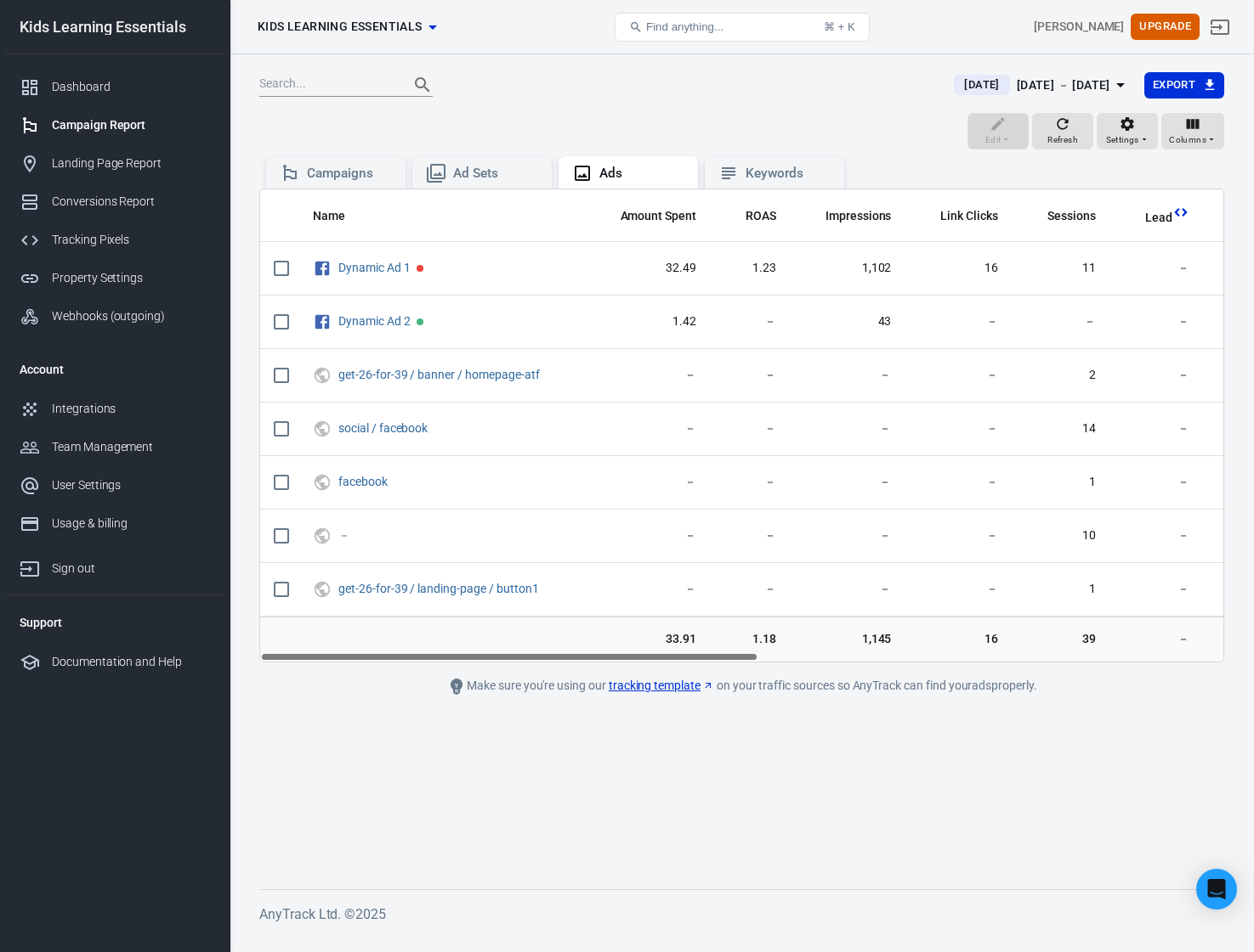
drag, startPoint x: 566, startPoint y: 657, endPoint x: 511, endPoint y: 621, distance: 65.7
click at [511, 621] on div "Name Amount Spent ROAS Impressions Link Clicks Sessions Lead Purchase Revenue A…" at bounding box center [742, 425] width 964 height 474
click at [112, 199] on div "Conversions Report" at bounding box center [131, 201] width 158 height 18
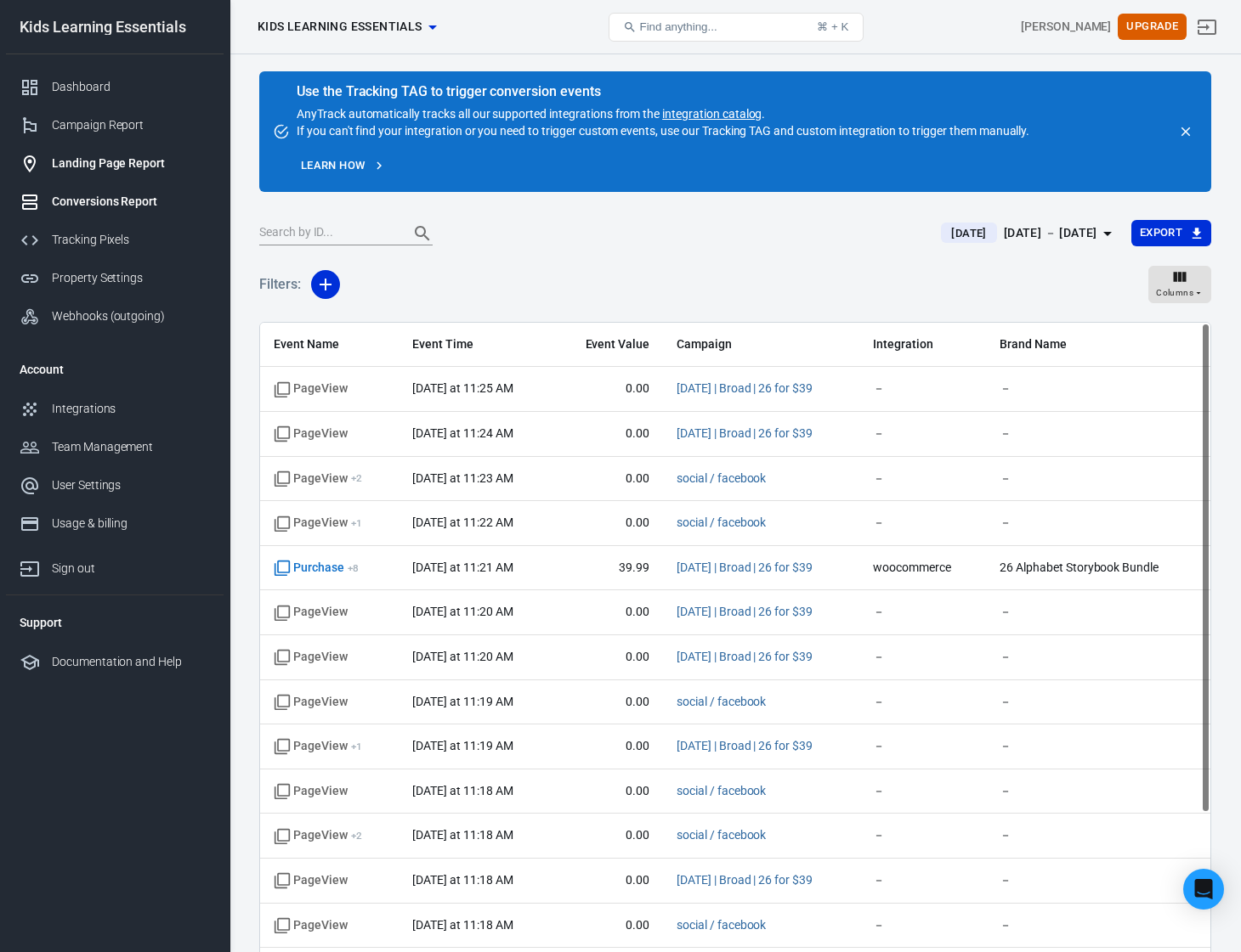
click at [117, 165] on div "Landing Page Report" at bounding box center [131, 164] width 158 height 18
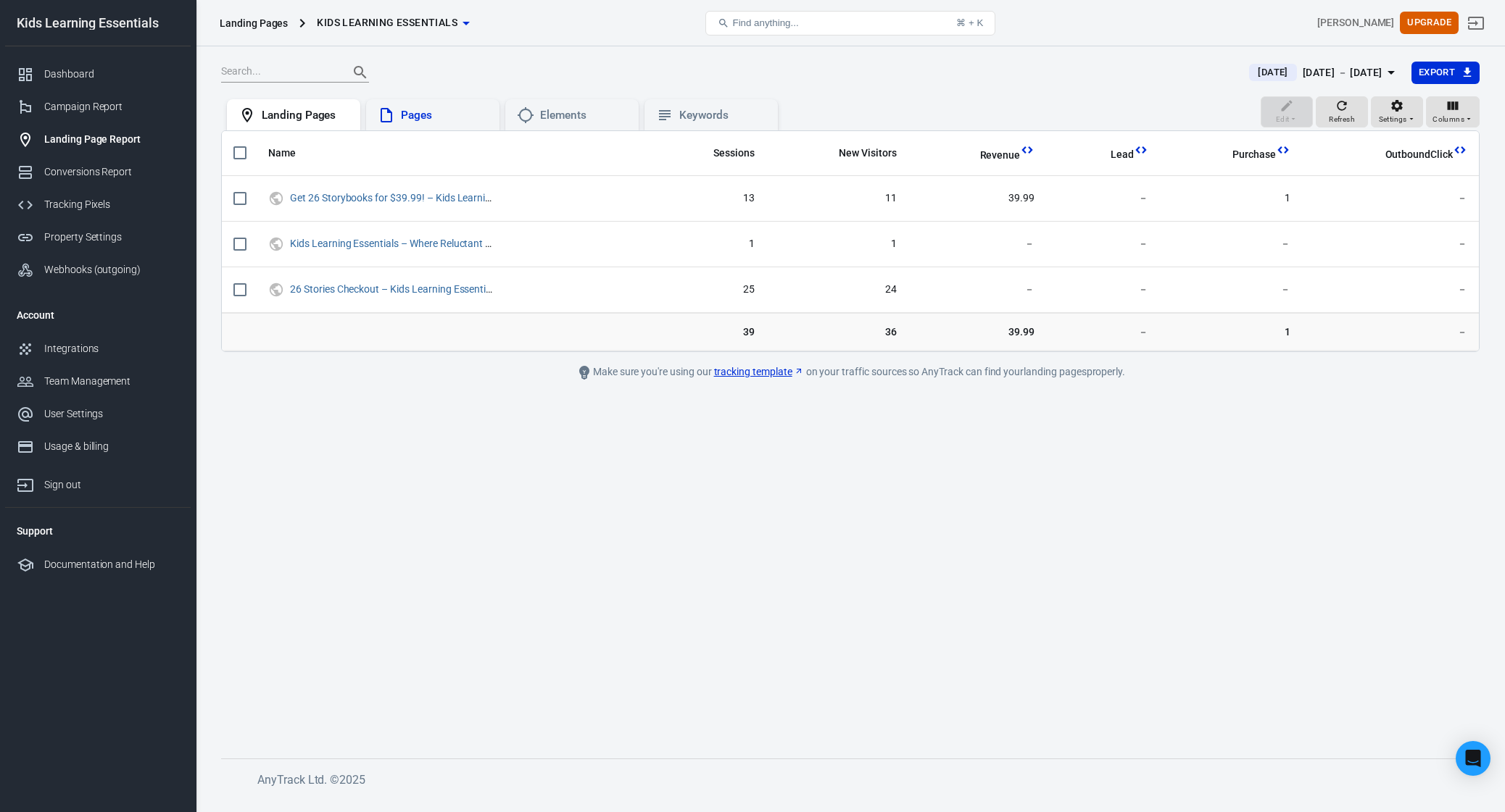
click at [425, 123] on div "Pages" at bounding box center [433, 115] width 110 height 18
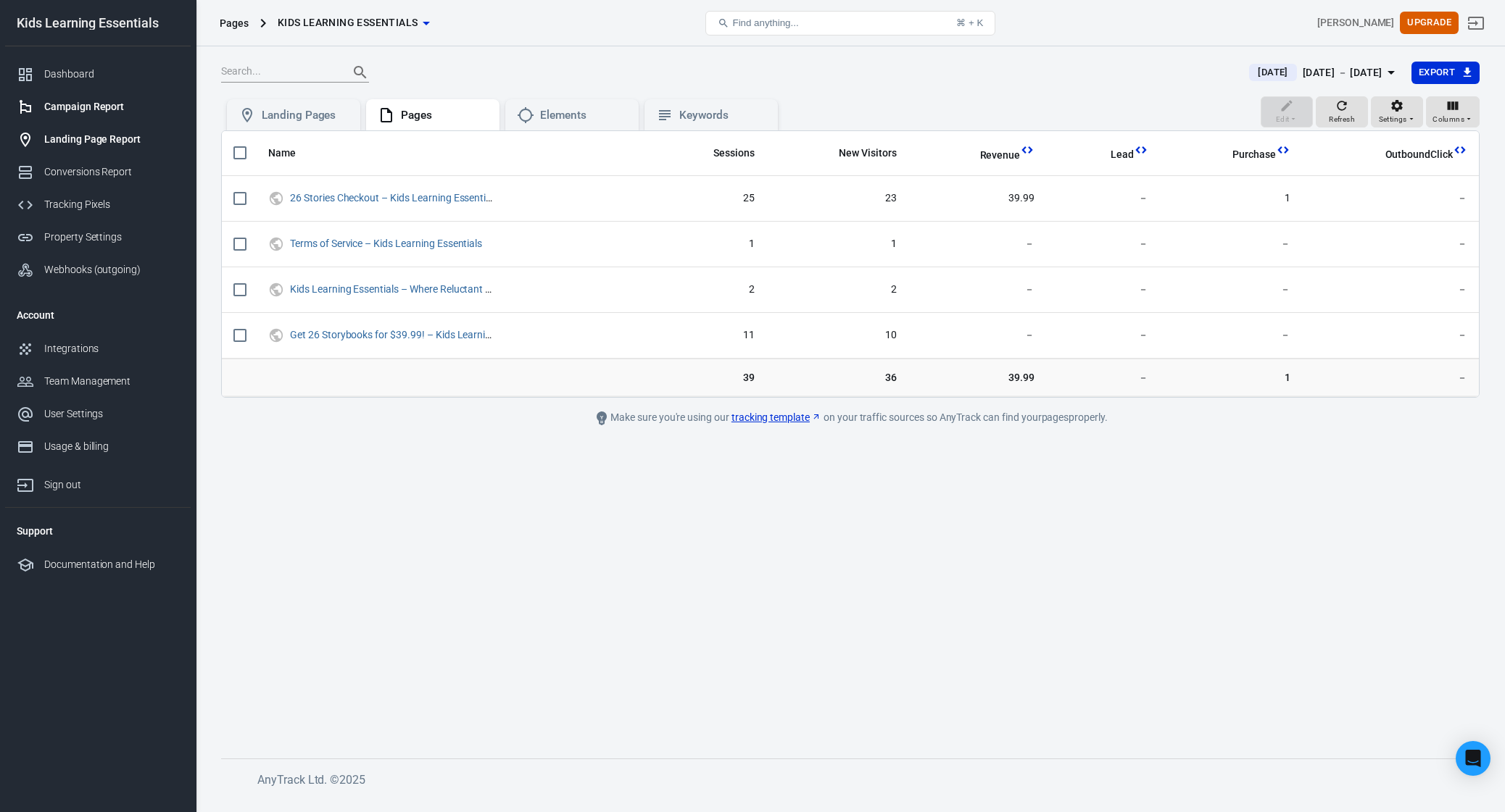
click at [66, 109] on div "Campaign Report" at bounding box center [112, 107] width 135 height 15
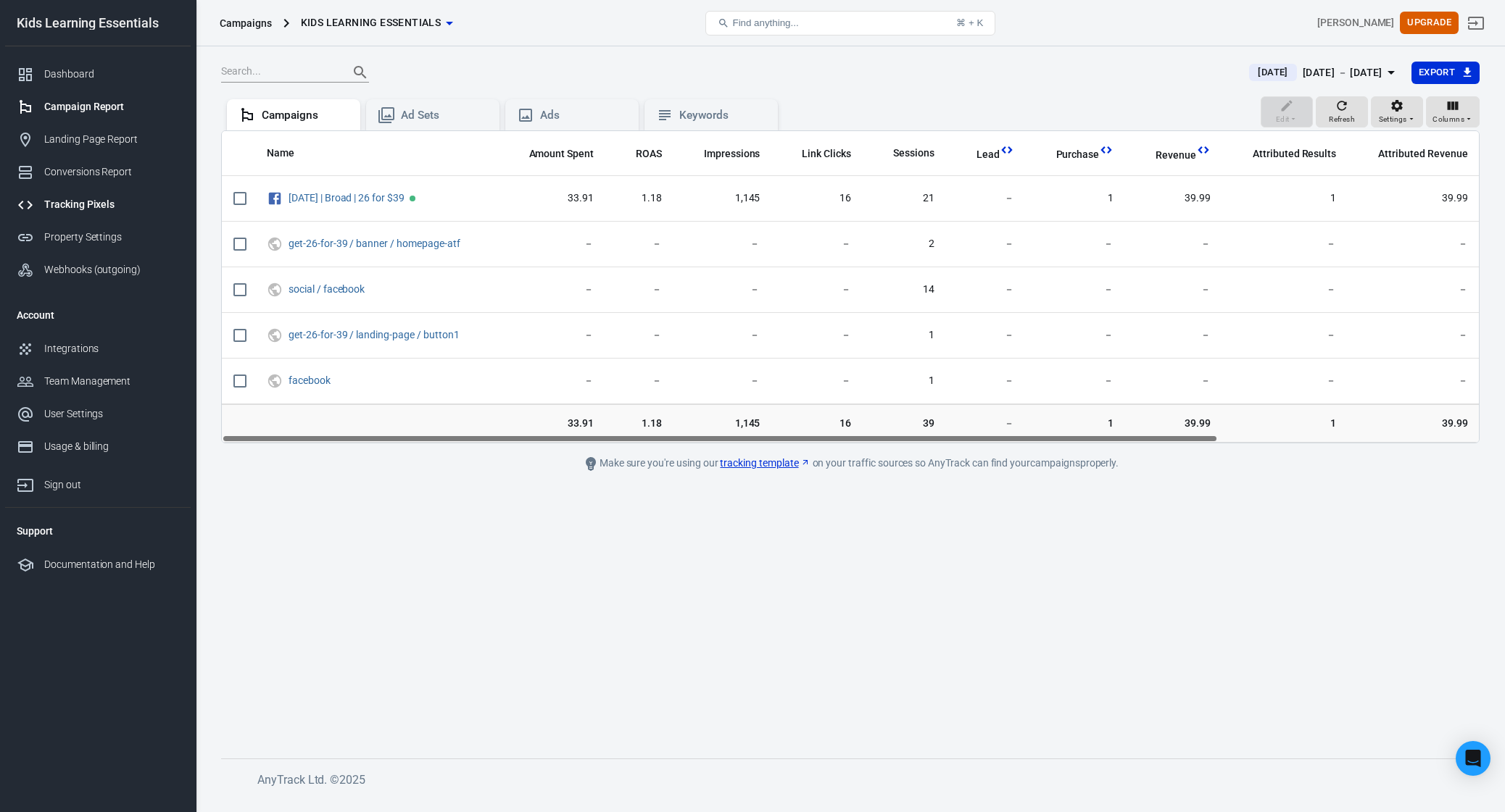
click at [94, 199] on div "Tracking Pixels" at bounding box center [112, 204] width 135 height 15
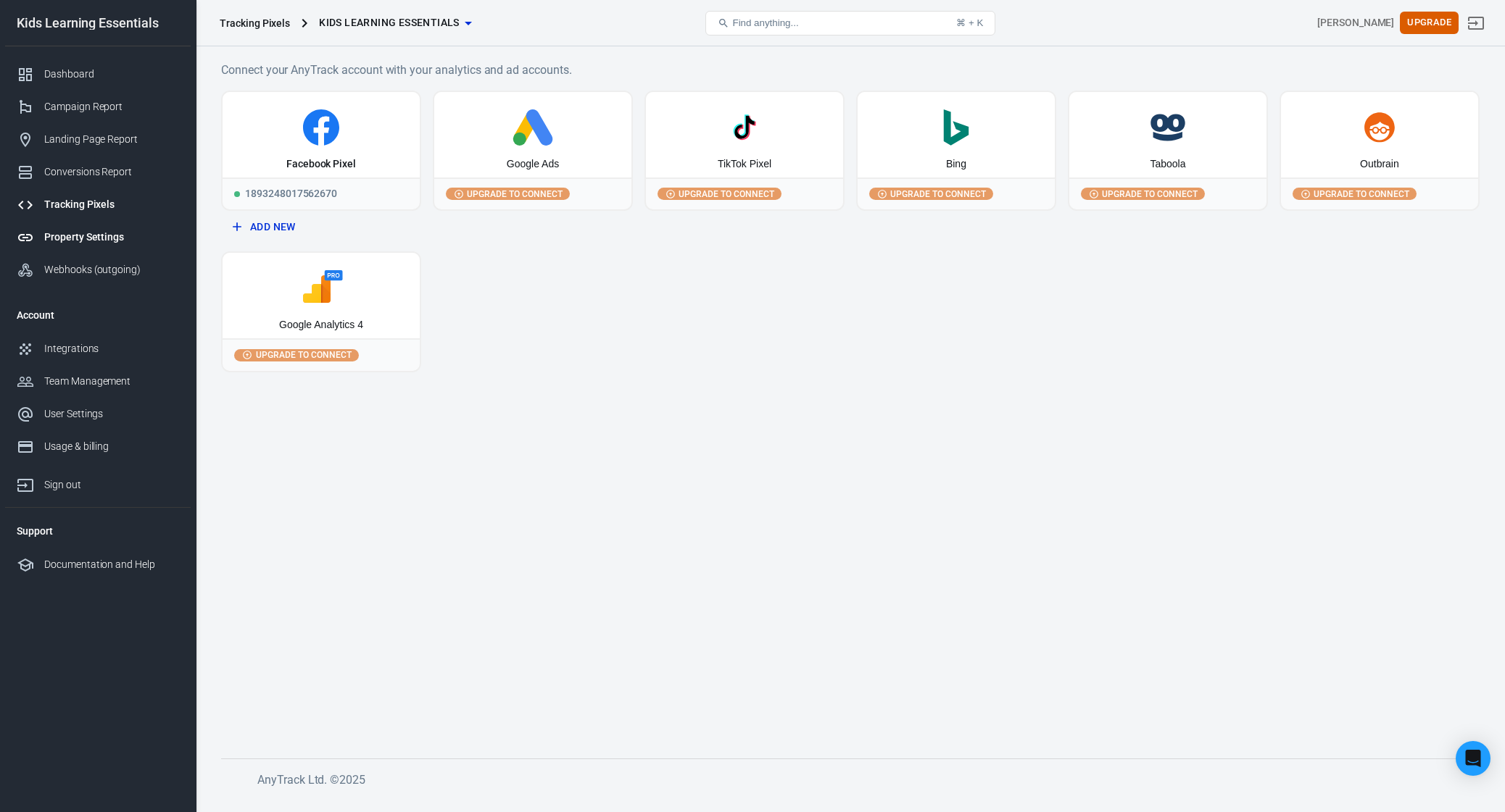
click at [93, 234] on div "Property Settings" at bounding box center [112, 237] width 135 height 15
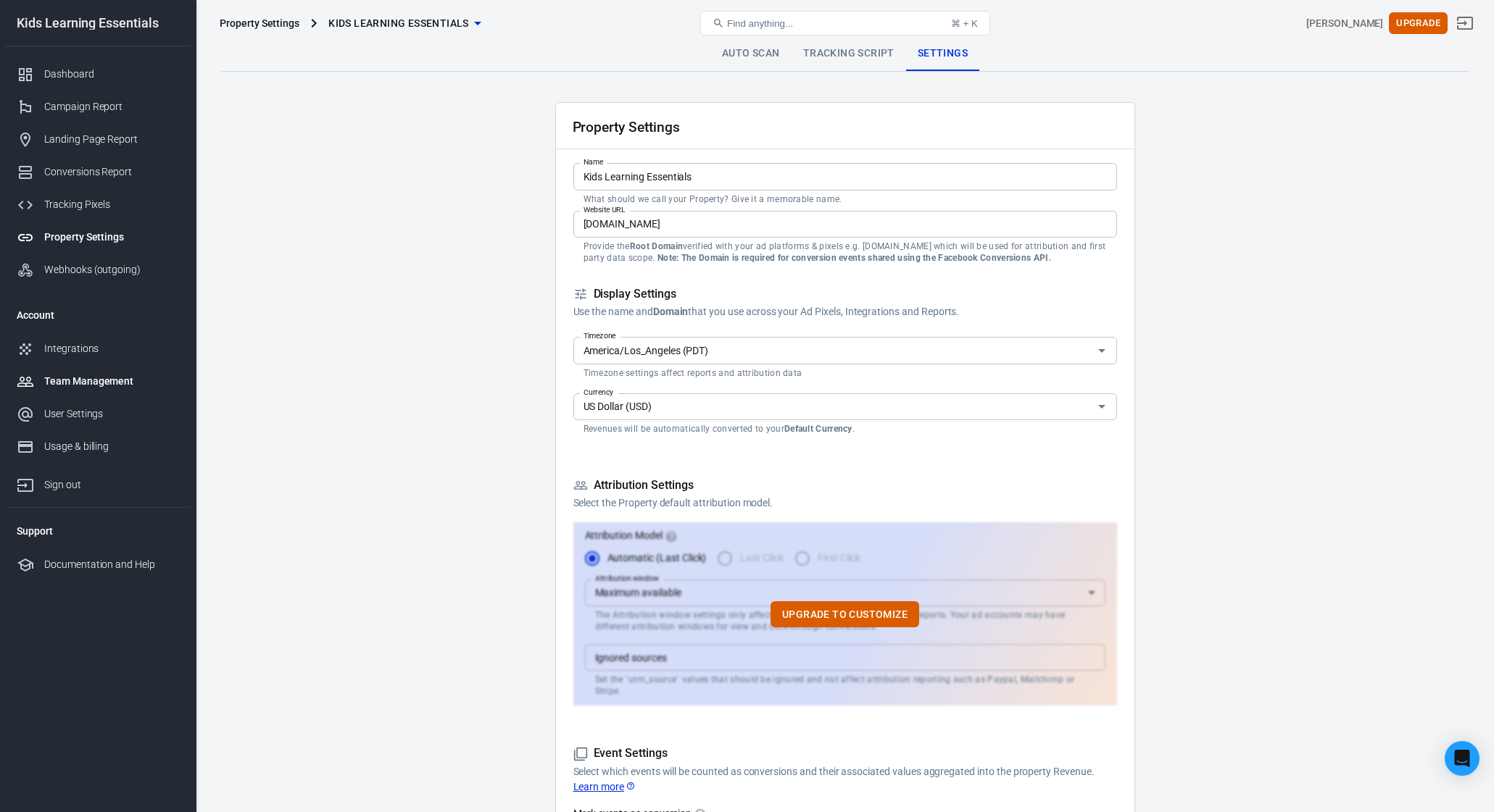
click at [115, 380] on div "Team Management" at bounding box center [112, 381] width 135 height 15
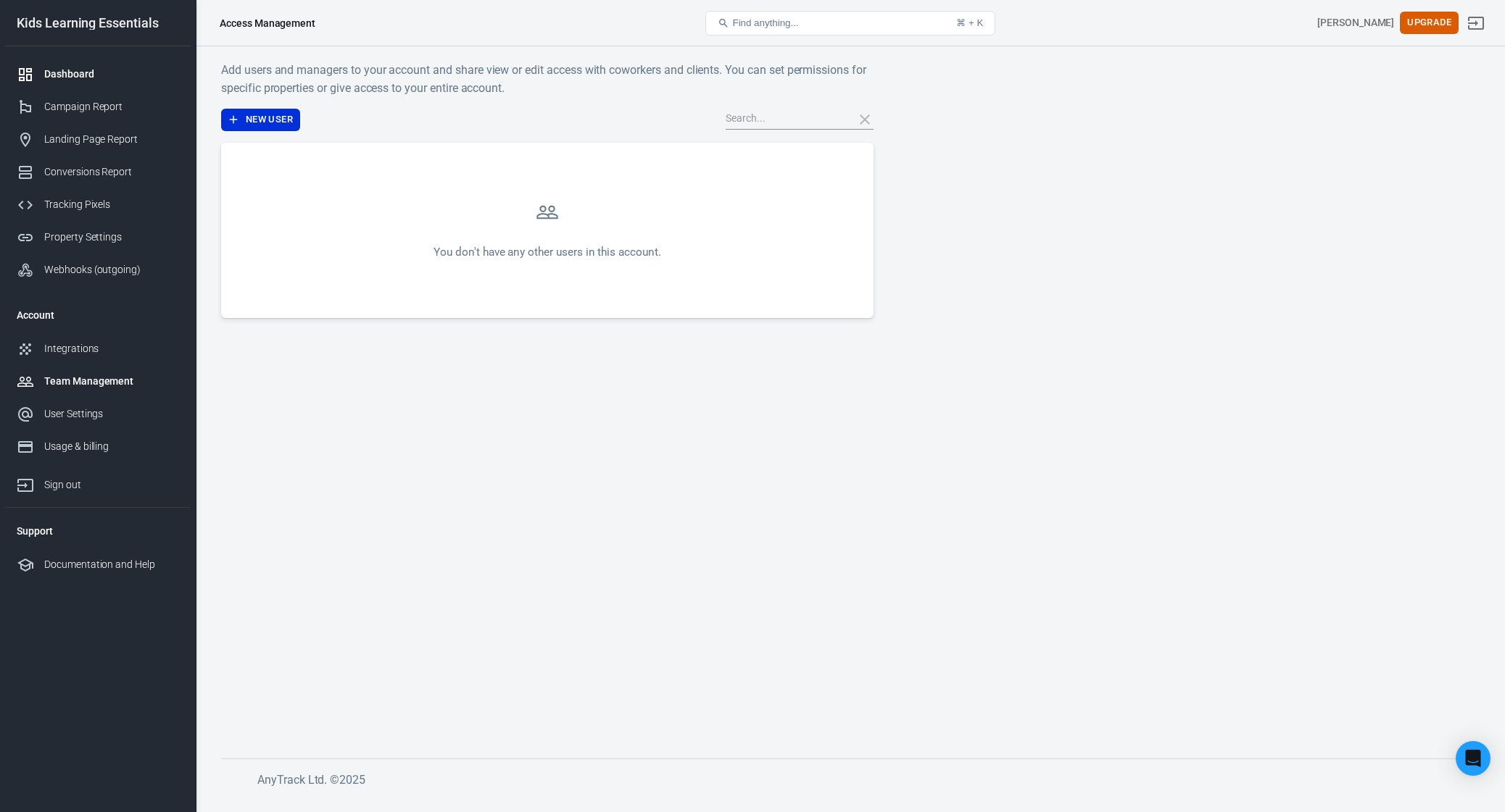
click at [80, 68] on div "Dashboard" at bounding box center [112, 74] width 135 height 15
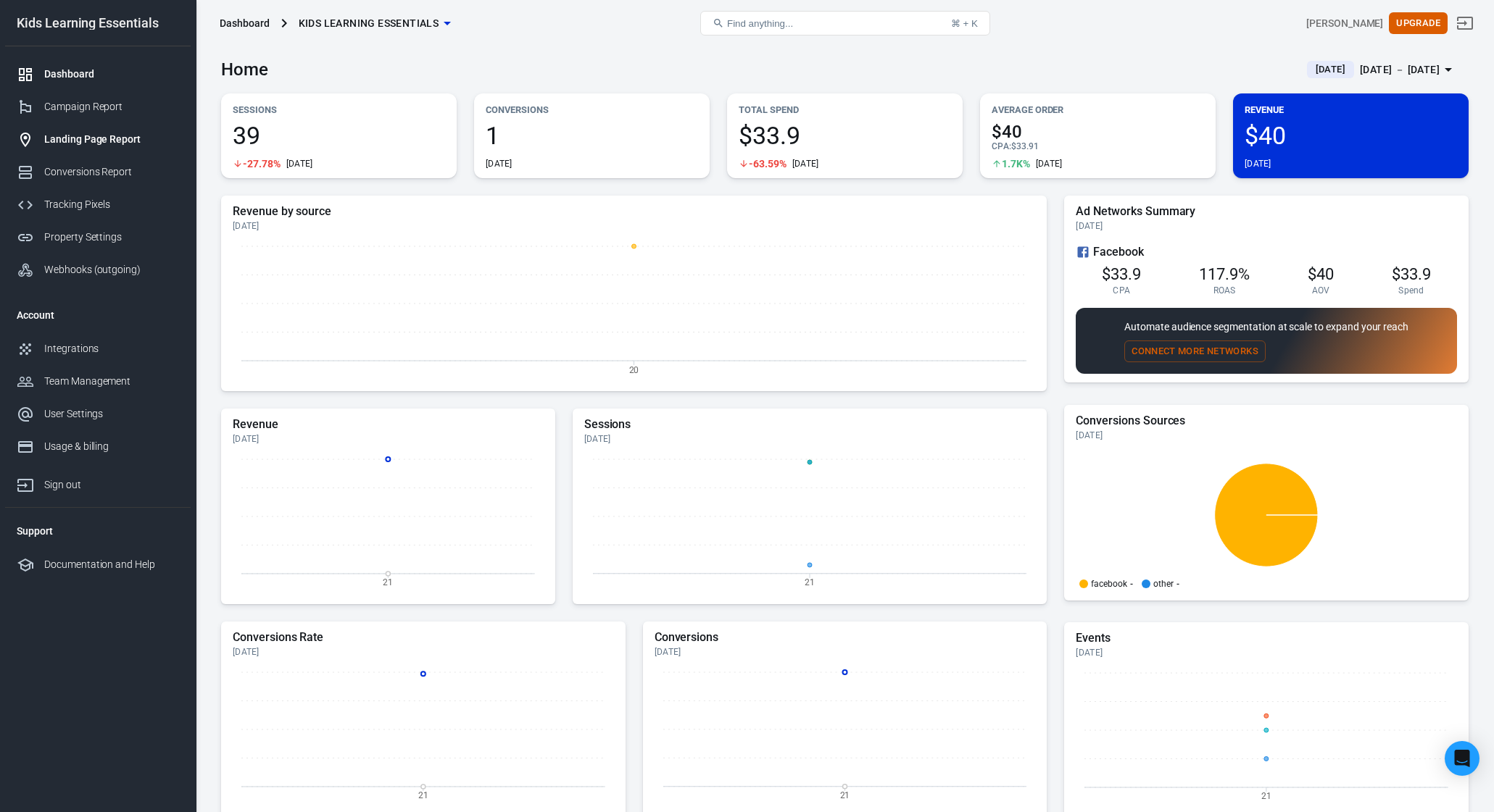
click at [74, 142] on div "Landing Page Report" at bounding box center [112, 139] width 135 height 15
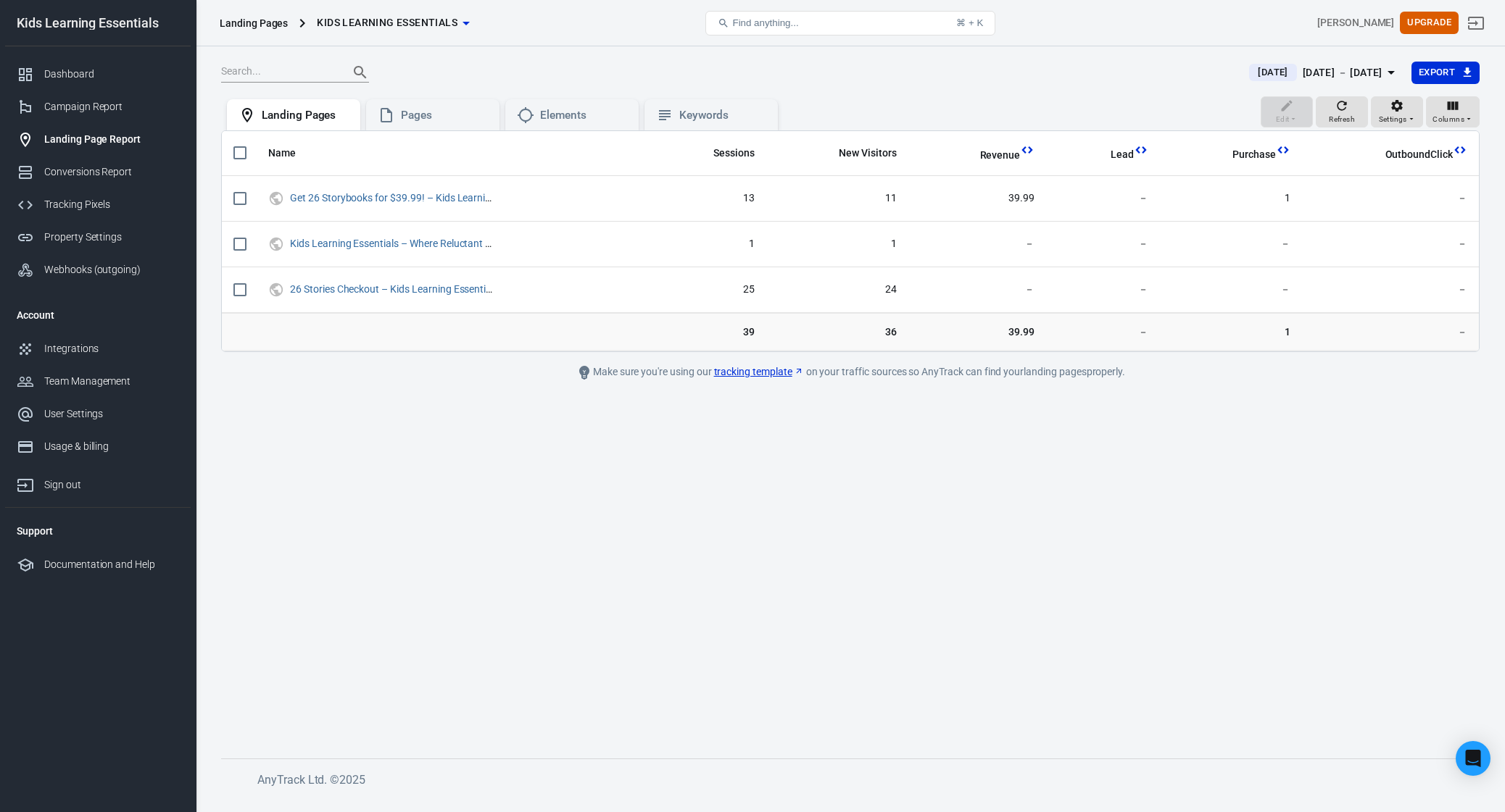
click at [525, 405] on main "[DATE] [DATE] － [DATE] Export Edit Refresh Settings Columns Landing Pages Pages…" at bounding box center [850, 398] width 1259 height 675
drag, startPoint x: 619, startPoint y: 658, endPoint x: 603, endPoint y: 686, distance: 32.2
click at [618, 661] on main "[DATE] [DATE] － [DATE] Export Edit Refresh Settings Columns Landing Pages Pages…" at bounding box center [850, 398] width 1259 height 675
drag, startPoint x: 622, startPoint y: 435, endPoint x: 597, endPoint y: 429, distance: 25.7
click at [615, 436] on main "[DATE] [DATE] － [DATE] Export Edit Refresh Settings Columns Landing Pages Pages…" at bounding box center [850, 398] width 1259 height 675
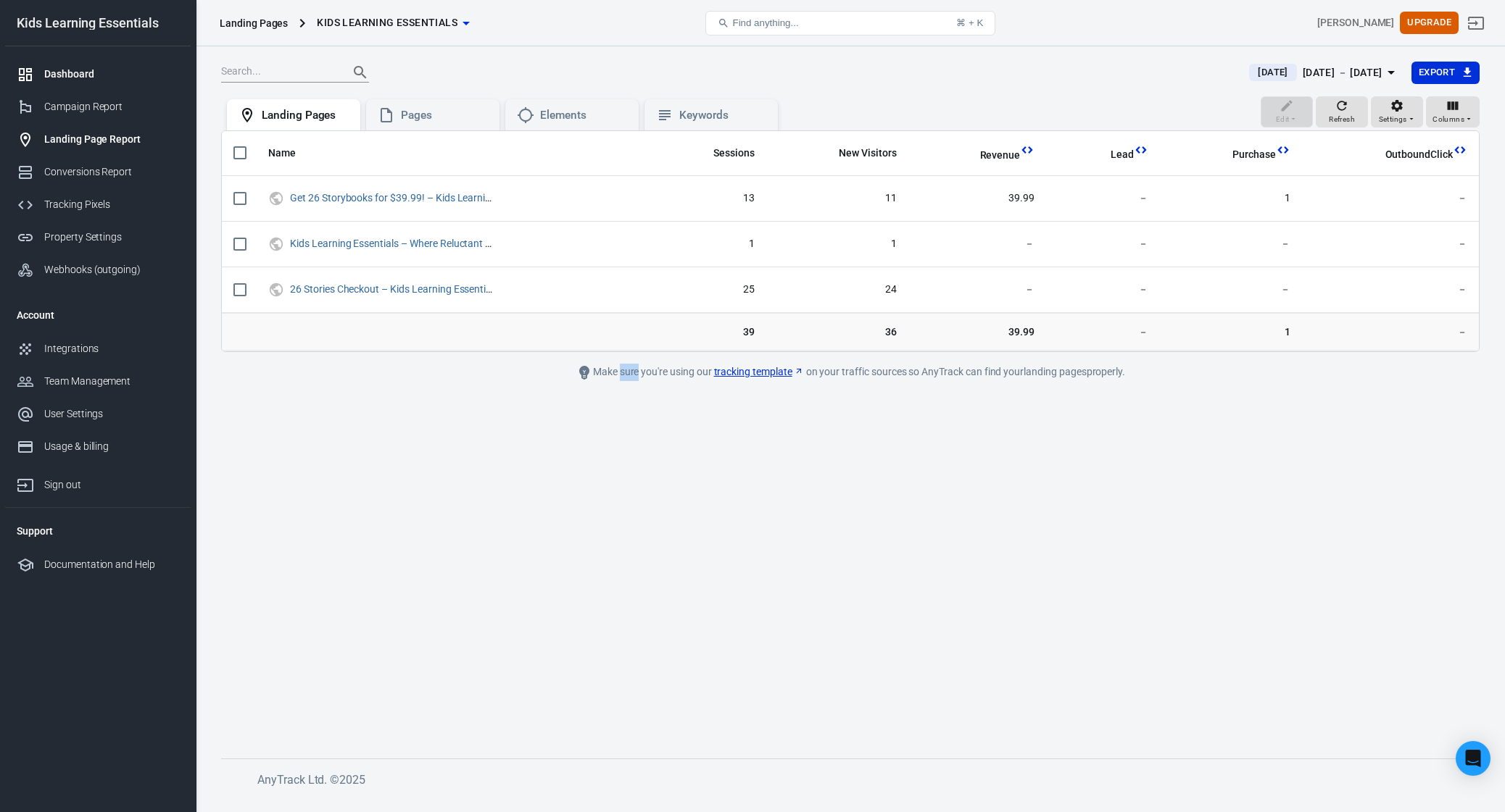
click at [65, 71] on div "Dashboard" at bounding box center [112, 74] width 135 height 15
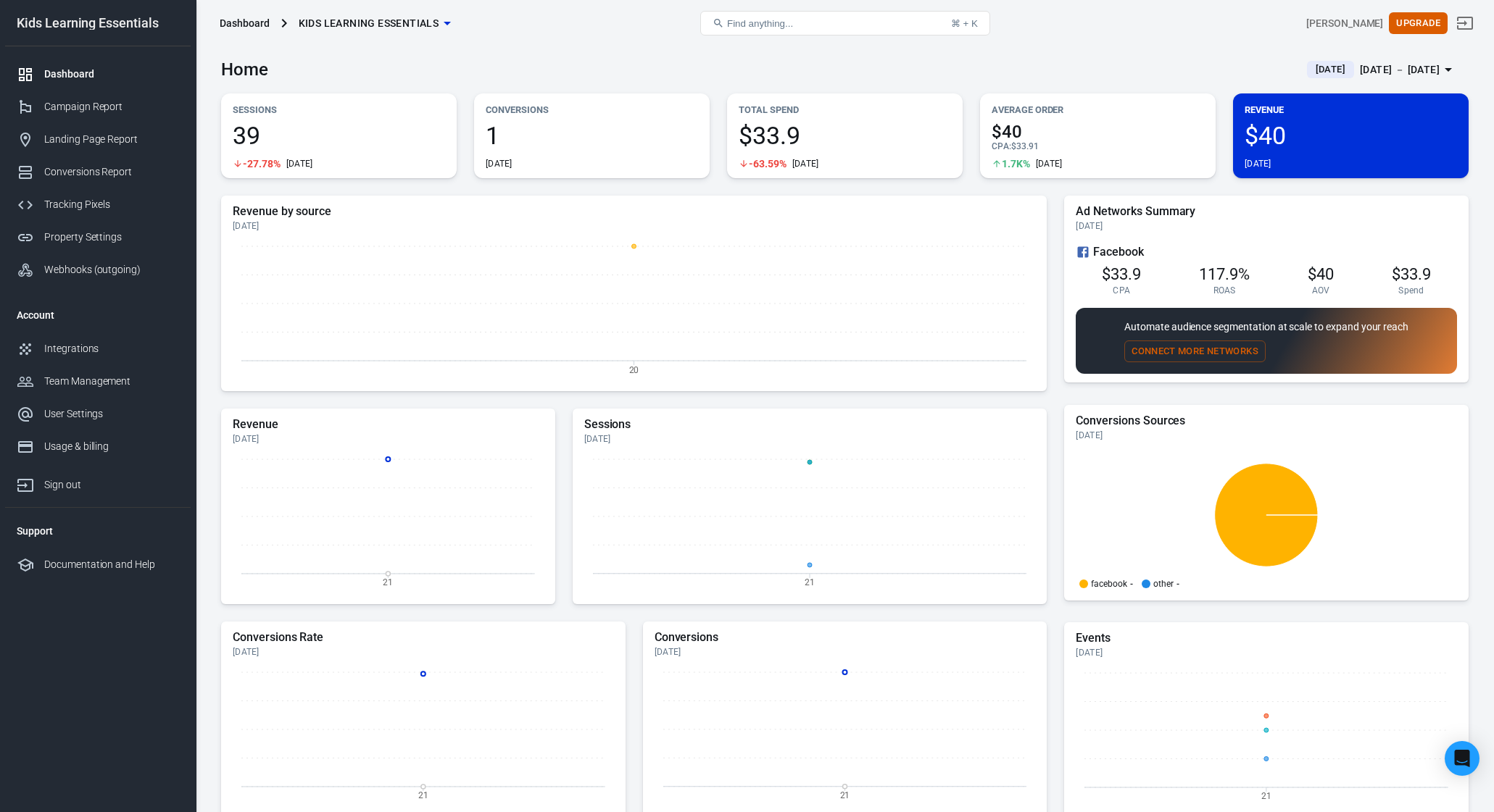
click at [1375, 56] on div "Home [DATE] [DATE] － [DATE]" at bounding box center [845, 64] width 1248 height 36
click at [1371, 64] on div "[DATE] － [DATE]" at bounding box center [1400, 69] width 80 height 18
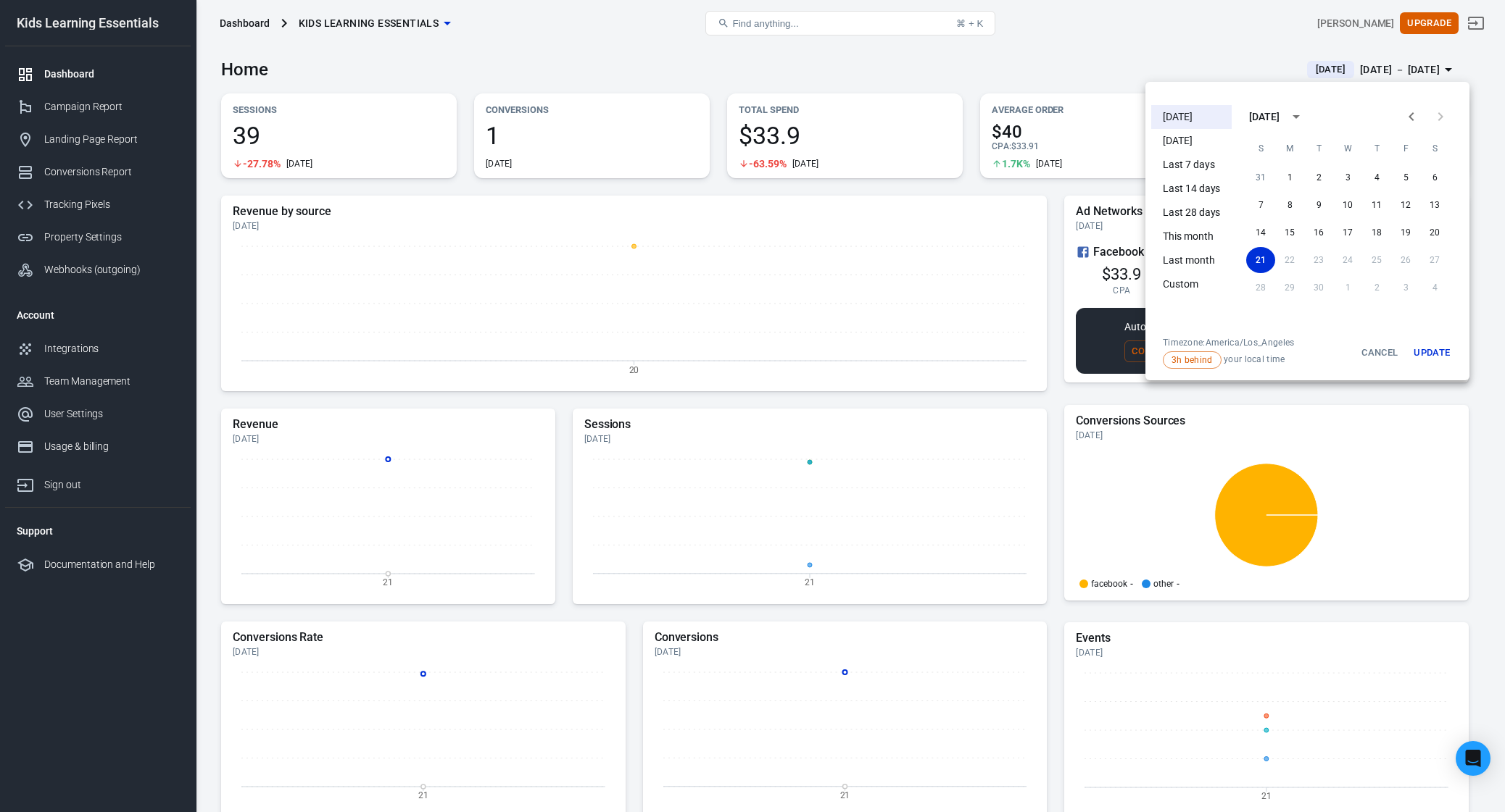
drag, startPoint x: 1200, startPoint y: 142, endPoint x: 1194, endPoint y: 112, distance: 30.6
click at [1194, 112] on ul "[DATE] [DATE] Last 7 days Last 14 days Last 28 days This month Last month Custom" at bounding box center [1192, 218] width 80 height 237
click at [1190, 115] on li "[DATE]" at bounding box center [1192, 117] width 80 height 24
click at [1427, 350] on button "Update" at bounding box center [1432, 353] width 47 height 32
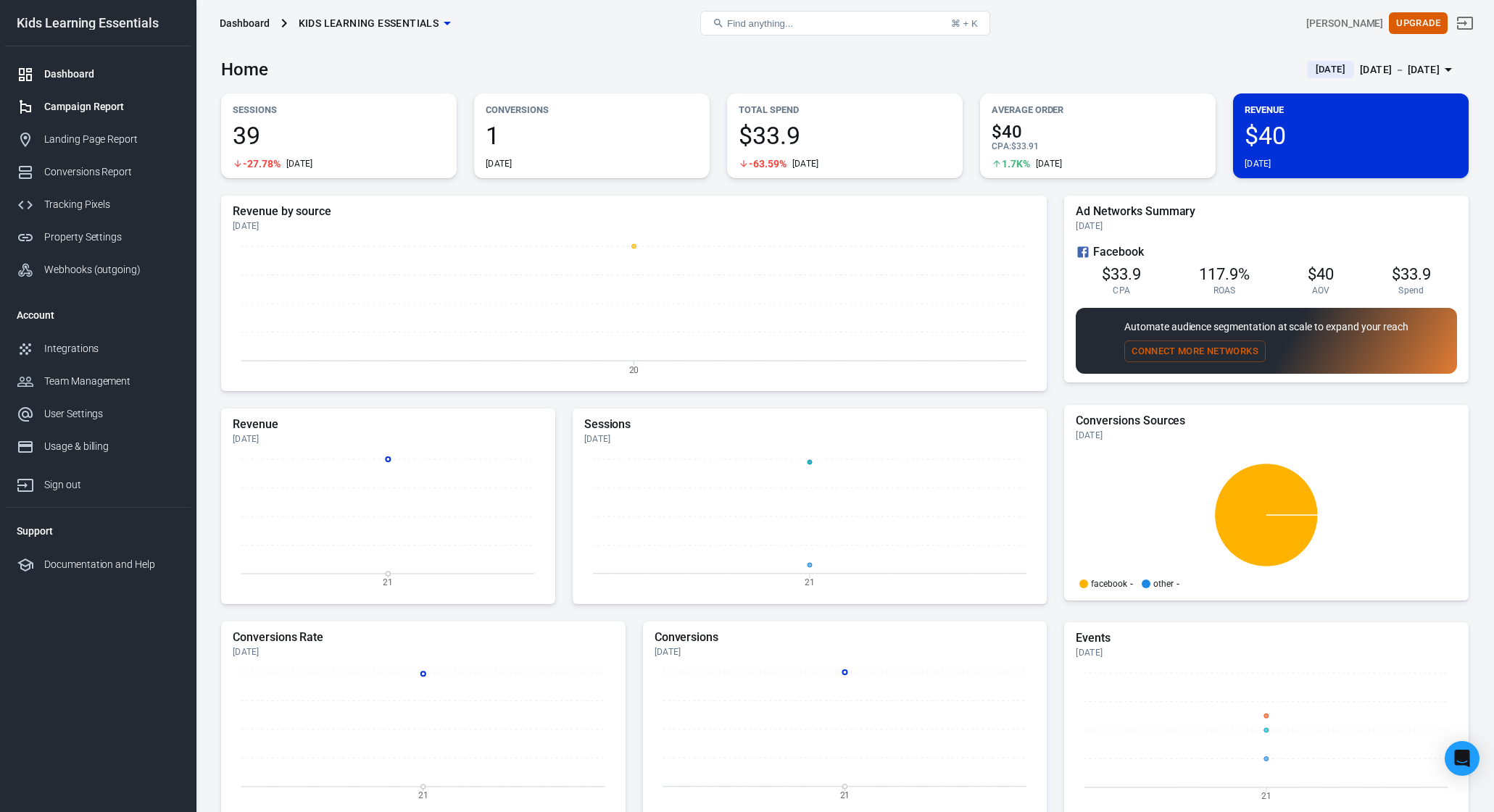
click at [91, 102] on div "Campaign Report" at bounding box center [112, 107] width 135 height 15
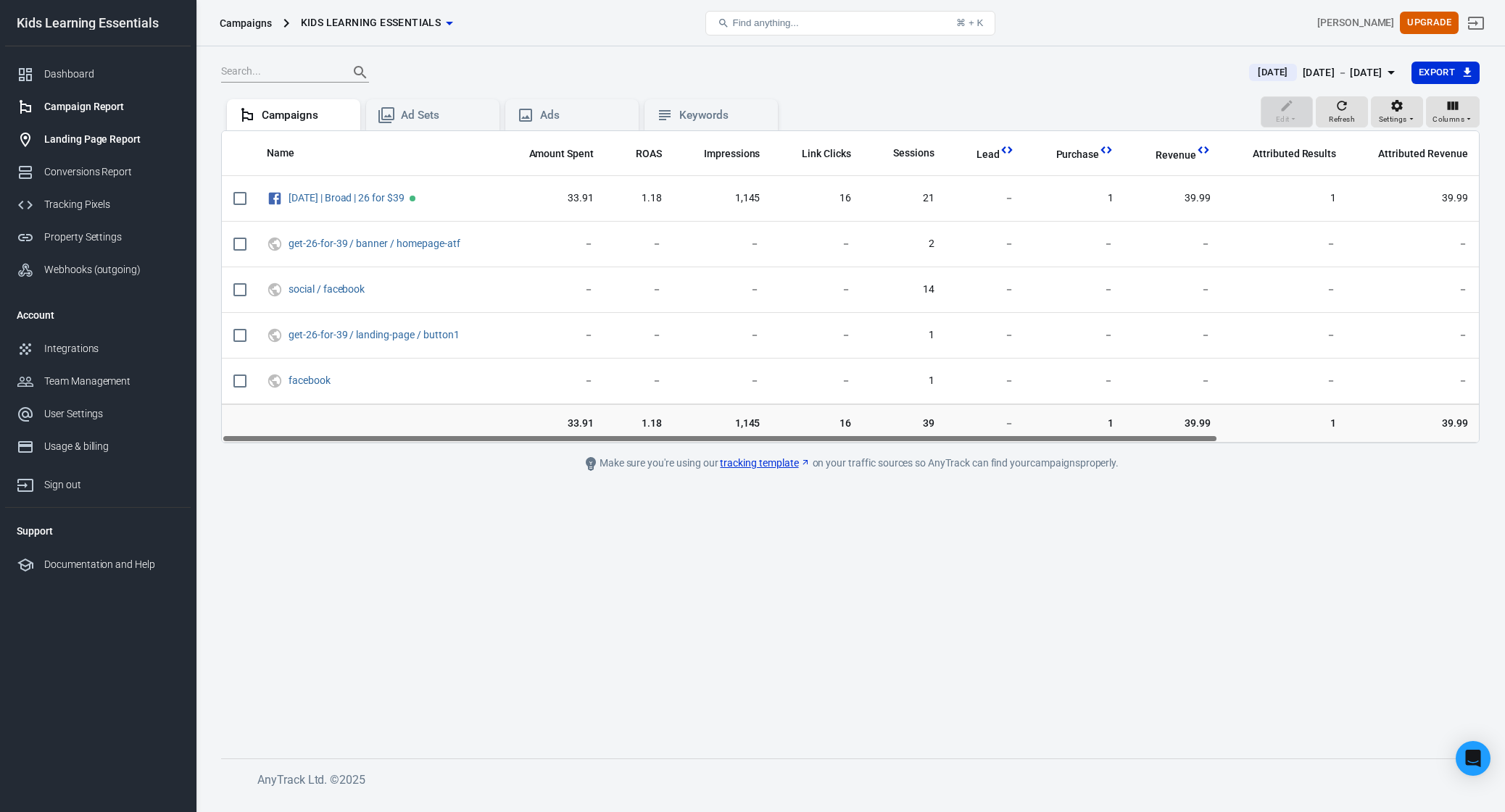
click at [123, 137] on div "Landing Page Report" at bounding box center [112, 139] width 135 height 15
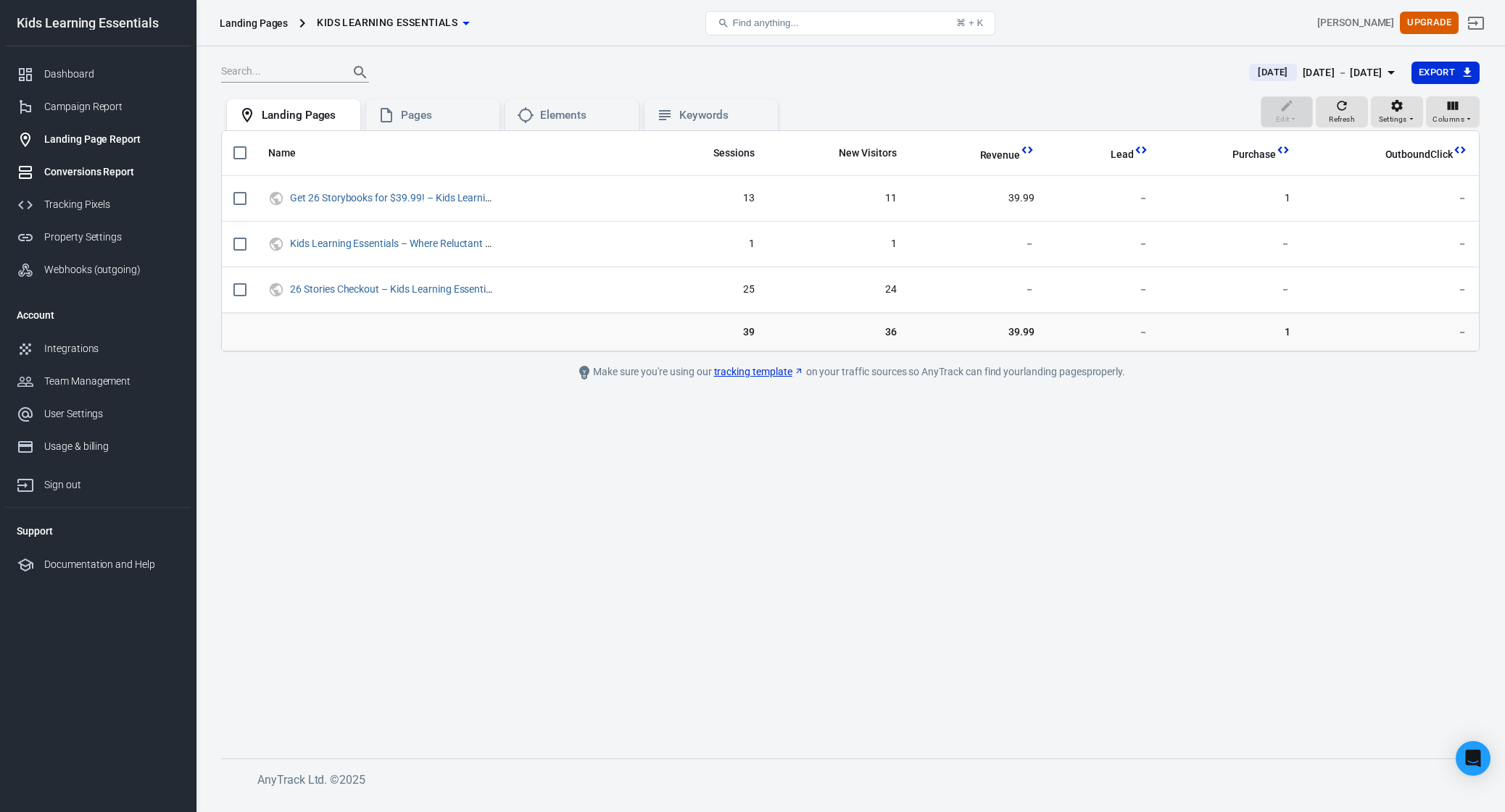
click at [90, 185] on link "Conversions Report" at bounding box center [98, 172] width 186 height 33
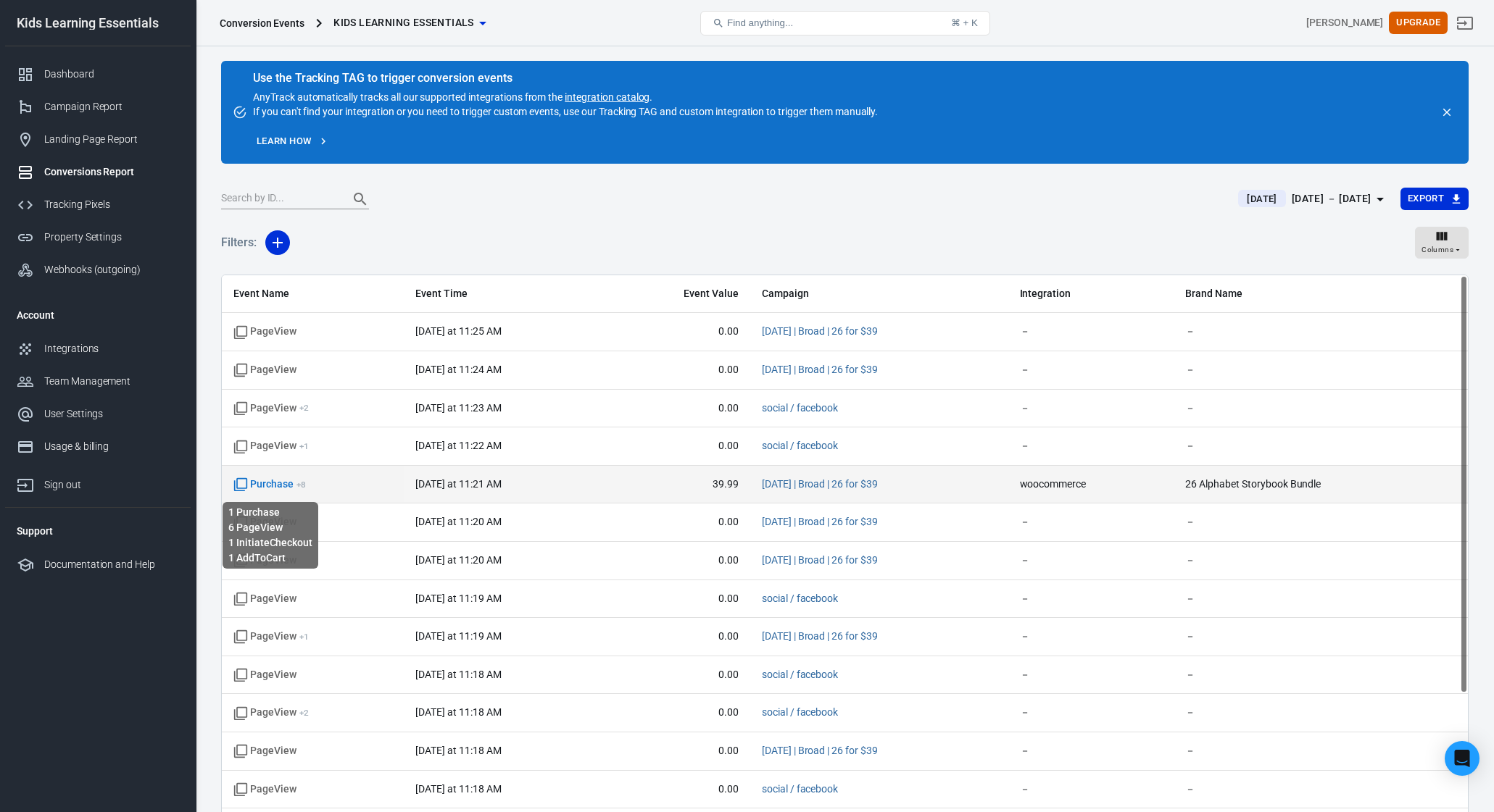
click at [274, 483] on span "Purchase + 8" at bounding box center [270, 485] width 72 height 15
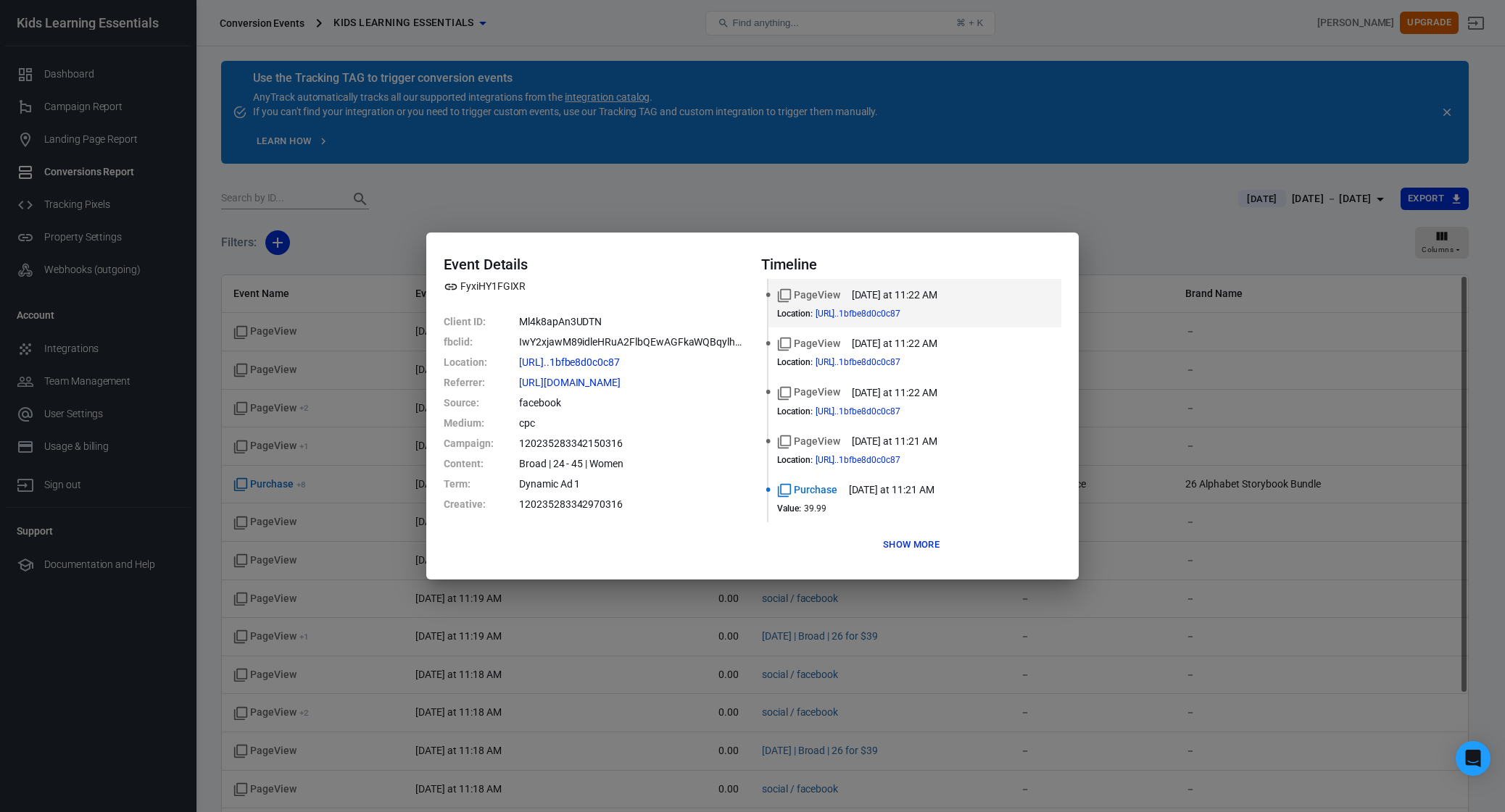
click at [899, 545] on button "Show more" at bounding box center [911, 545] width 64 height 23
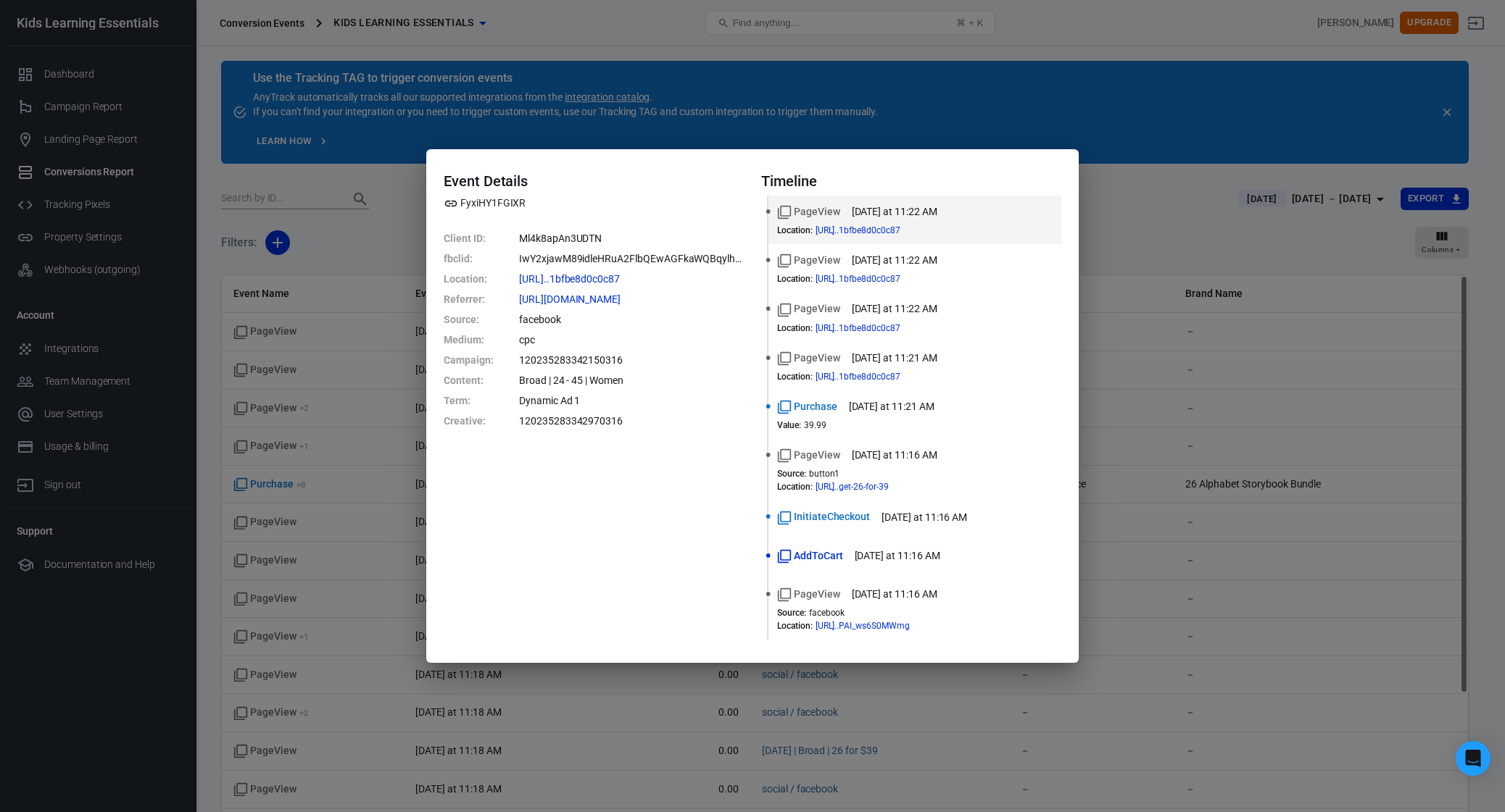
click at [1187, 294] on div "Event Details FyxiHY1FGIXR Client ID : Ml4k8apAn3UDTN fbclid : IwY2xjawM89idleH…" at bounding box center [752, 406] width 1505 height 812
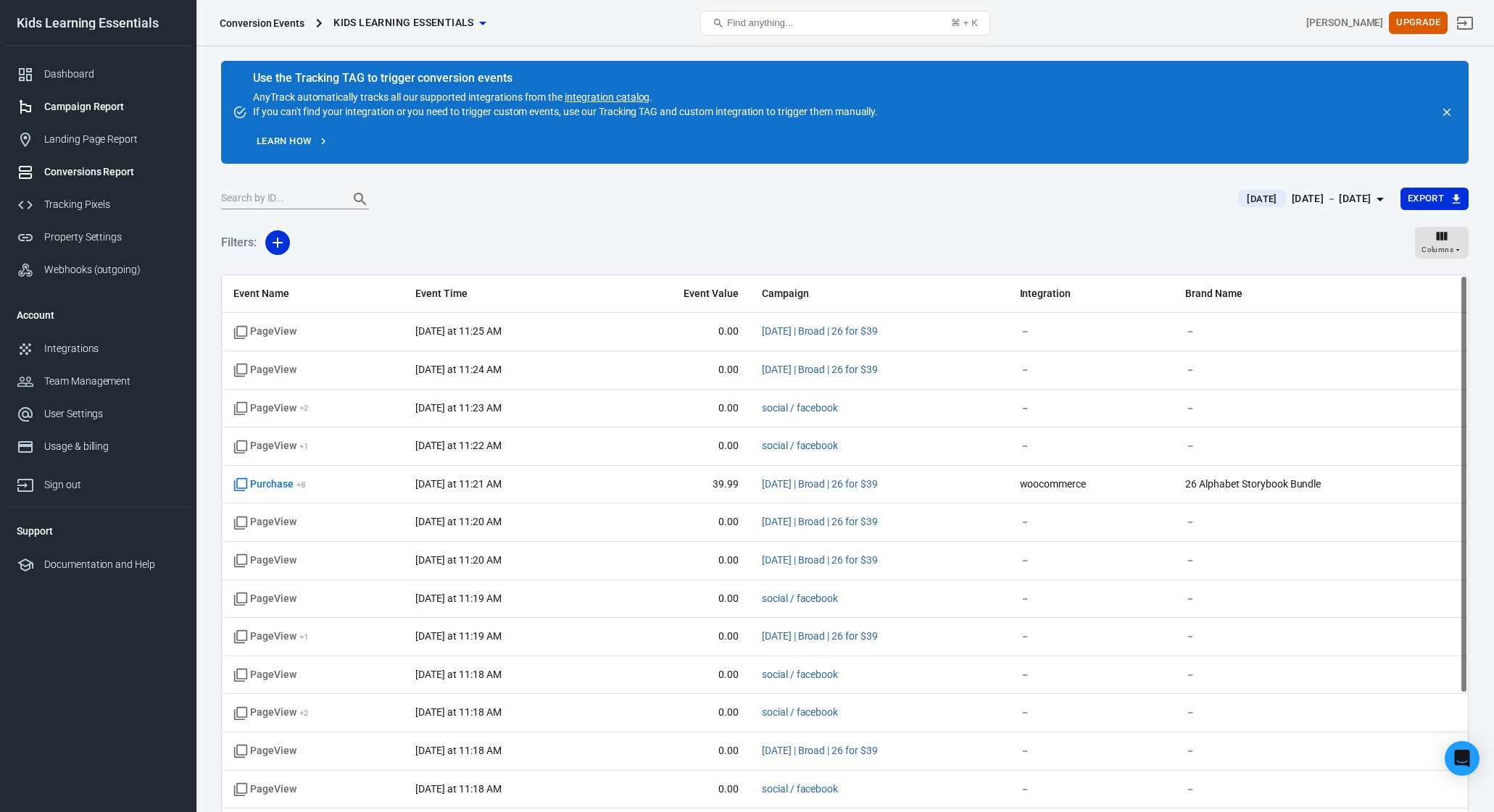
click at [71, 107] on div "Campaign Report" at bounding box center [112, 107] width 135 height 15
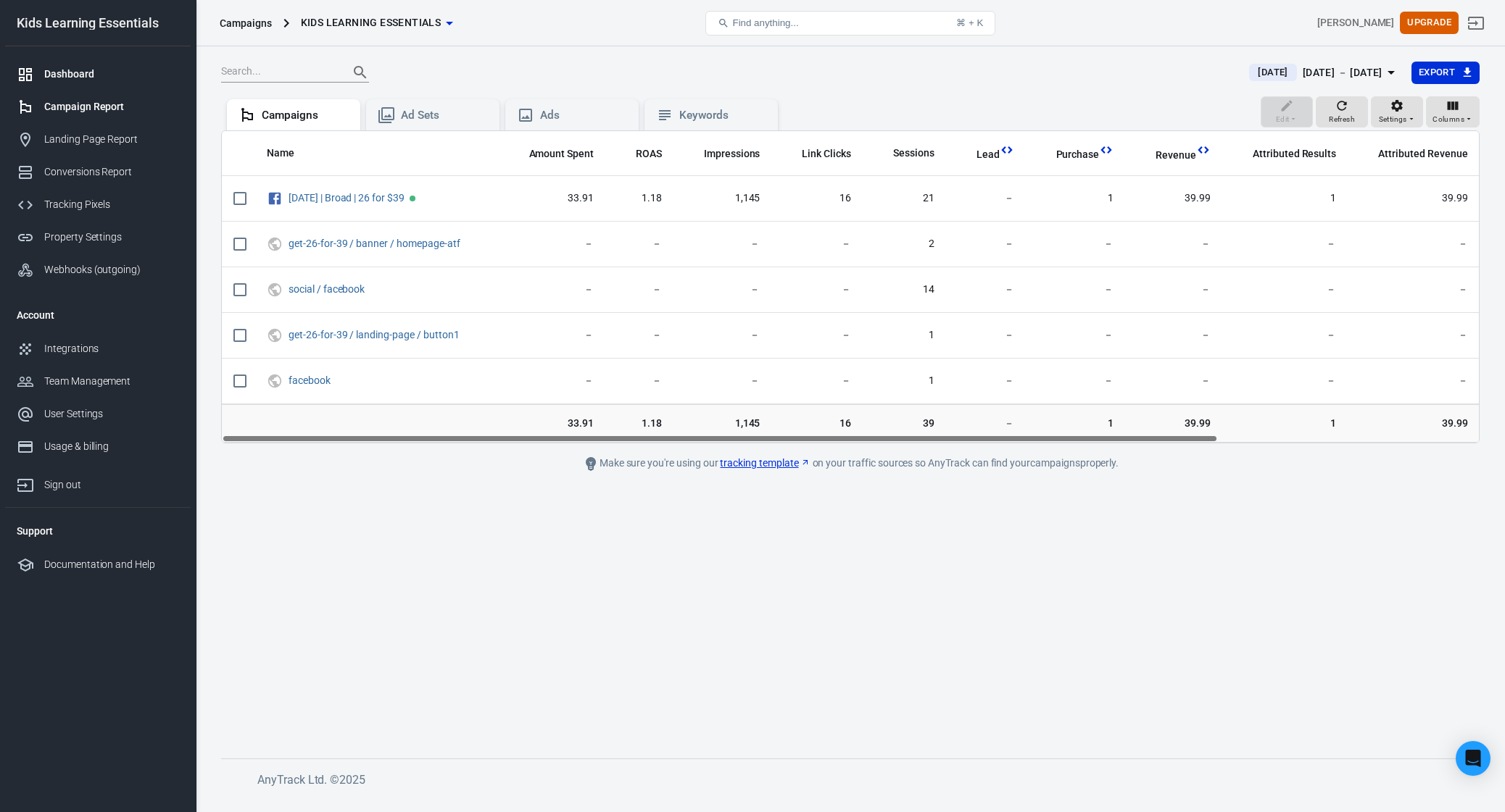
click at [69, 72] on div "Dashboard" at bounding box center [112, 74] width 135 height 15
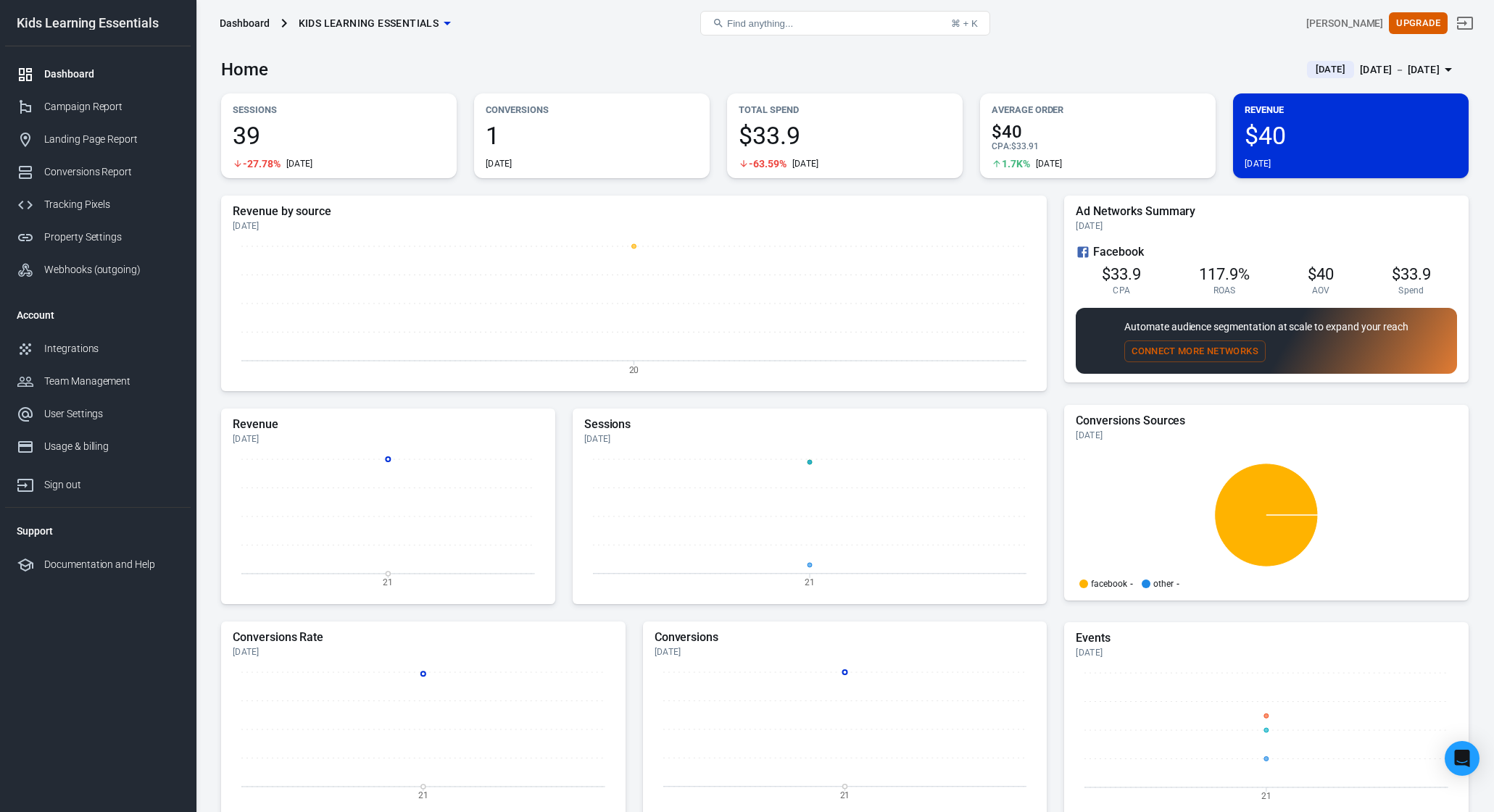
click at [484, 186] on main "Home [DATE] [DATE] － [DATE] Sessions 39 -27.78% [DATE] Conversions 1 [DATE] Tot…" at bounding box center [845, 487] width 1248 height 881
click at [98, 113] on div "Campaign Report" at bounding box center [112, 107] width 135 height 15
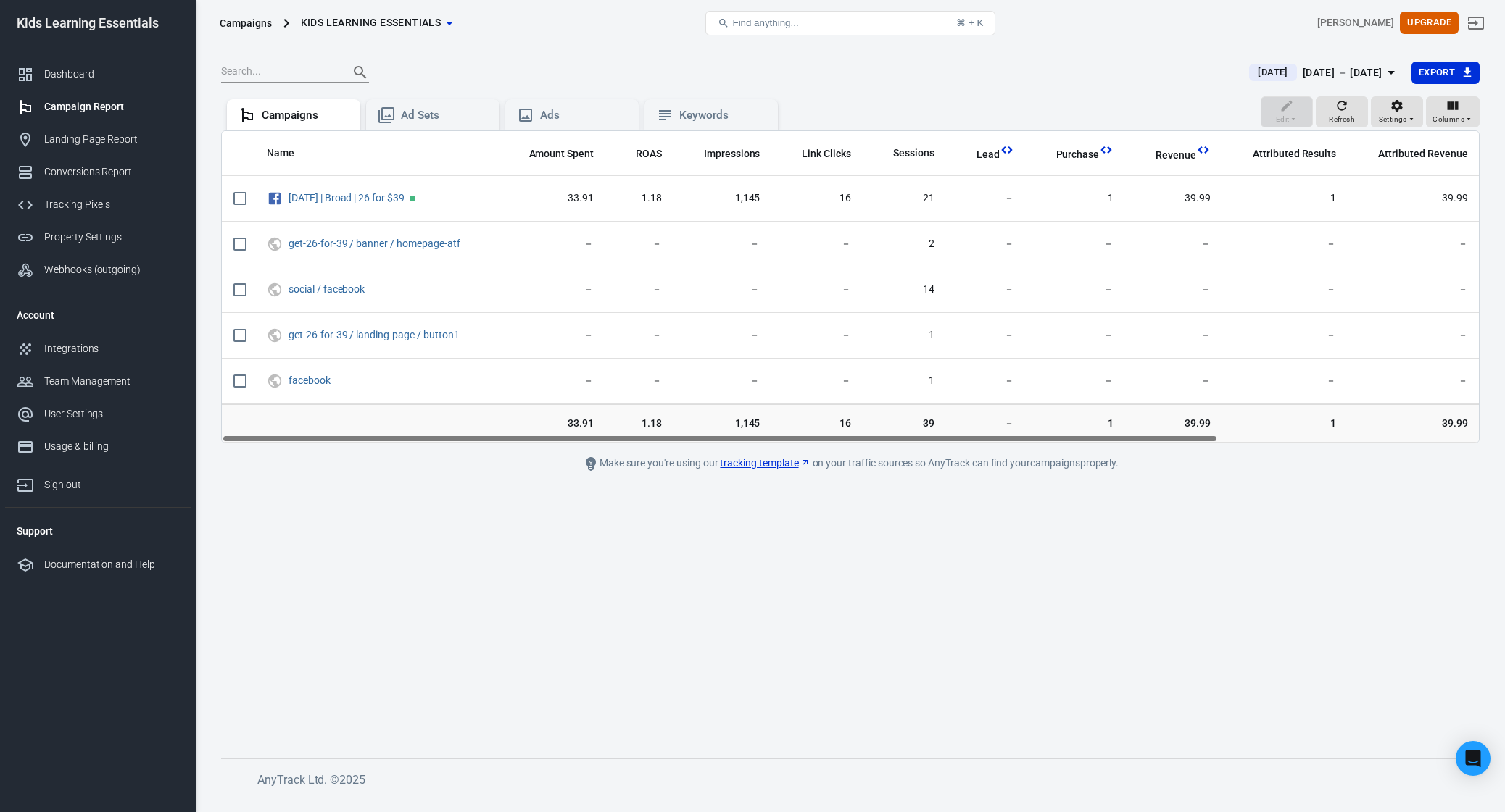
click at [623, 526] on main "[DATE] [DATE] － [DATE] Export Edit Refresh Settings Columns Campaigns Ad Sets A…" at bounding box center [850, 398] width 1259 height 675
drag, startPoint x: 392, startPoint y: 623, endPoint x: 388, endPoint y: 606, distance: 17.5
click at [399, 616] on main "[DATE] [DATE] － [DATE] Export Edit Refresh Settings Columns Campaigns Ad Sets A…" at bounding box center [850, 398] width 1259 height 675
click at [642, 26] on div "Find anything... ⌘ + K" at bounding box center [850, 23] width 421 height 35
click at [427, 489] on main "[DATE] [DATE] － [DATE] Export Edit Refresh Settings Columns Campaigns Ad Sets A…" at bounding box center [850, 398] width 1259 height 675
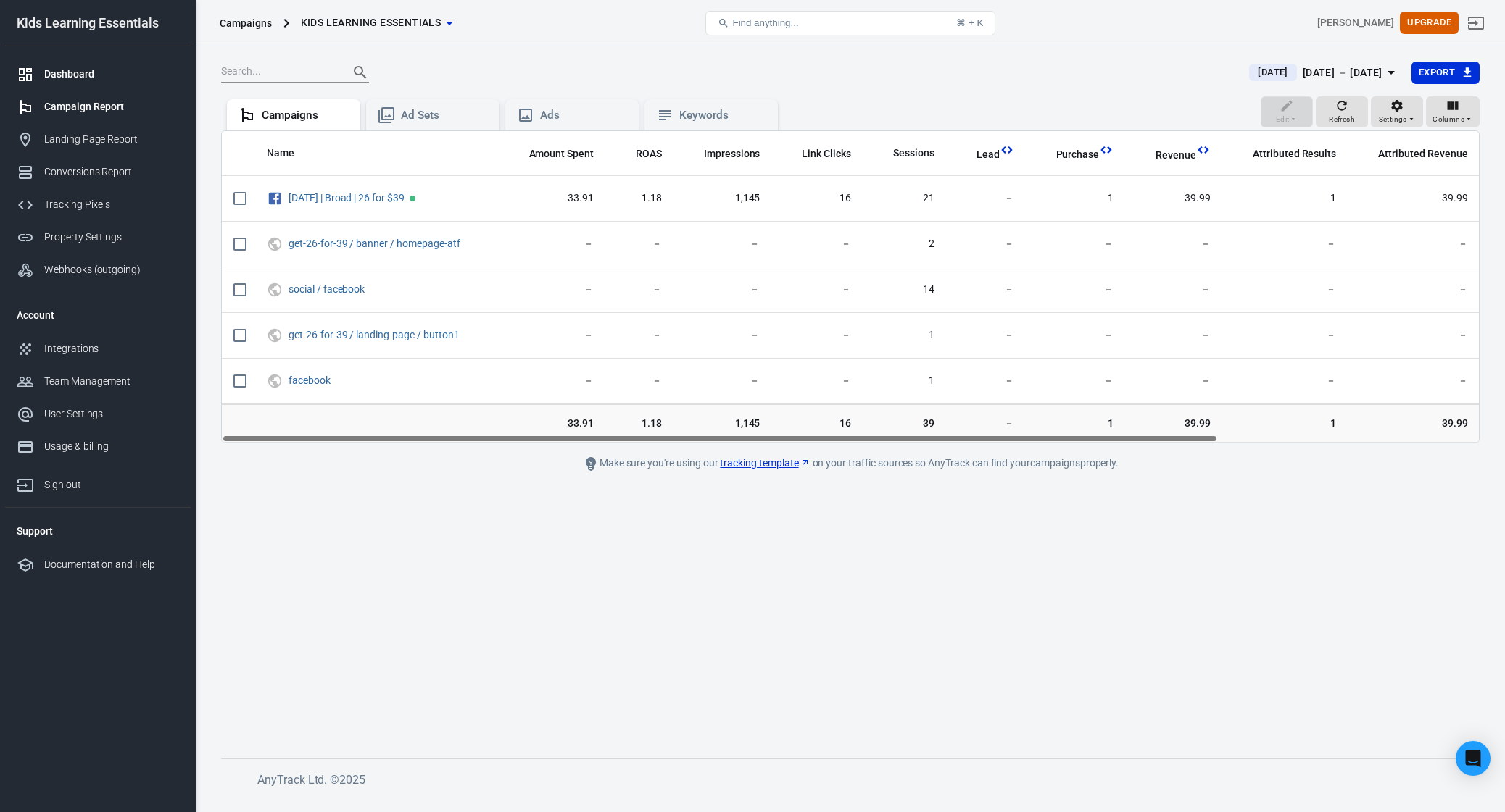
click at [69, 80] on div "Dashboard" at bounding box center [112, 74] width 135 height 15
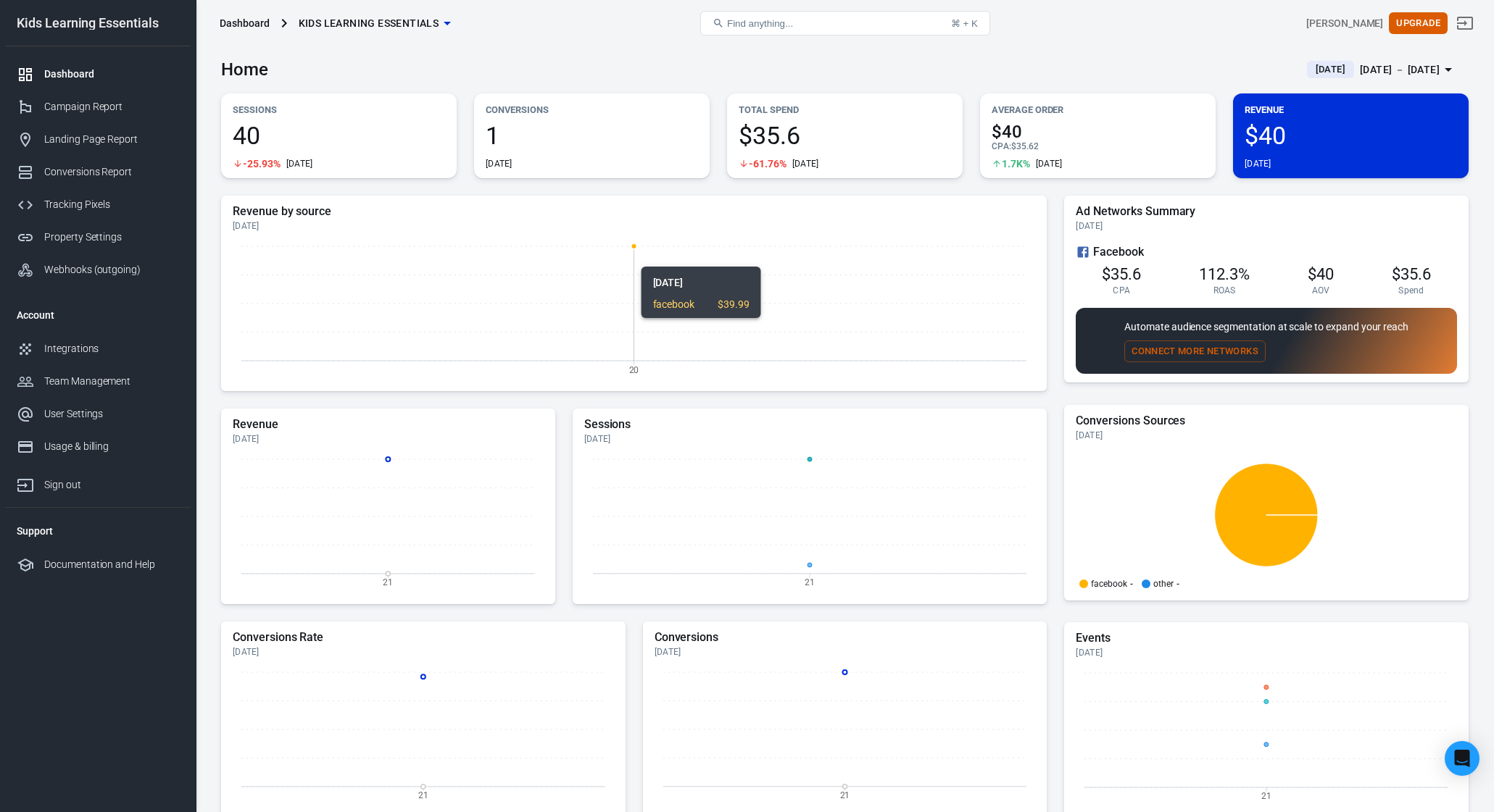
click at [761, 325] on icon "20" at bounding box center [634, 310] width 802 height 145
click at [106, 111] on div "Campaign Report" at bounding box center [112, 107] width 135 height 15
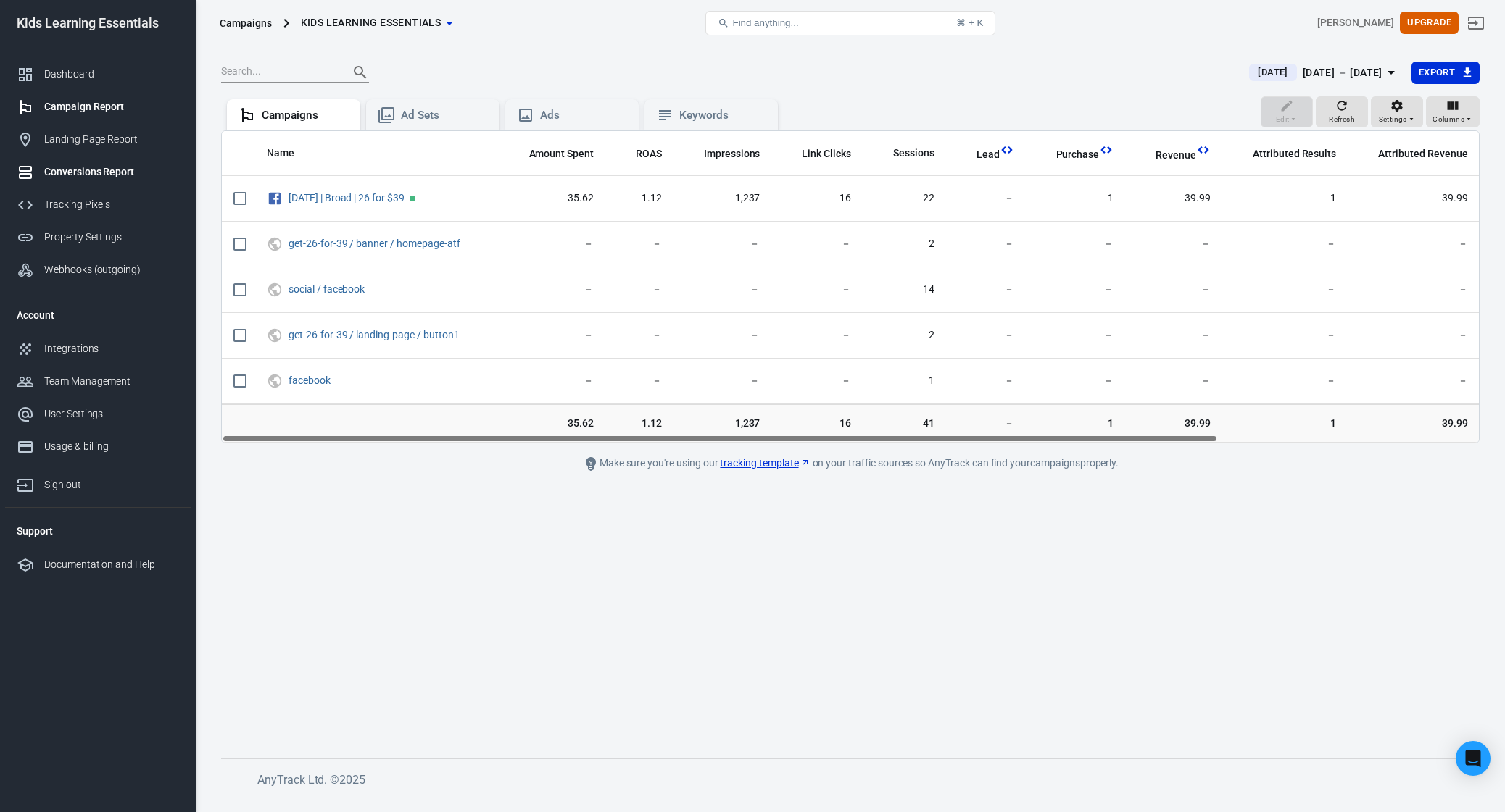
click at [132, 182] on link "Conversions Report" at bounding box center [98, 172] width 186 height 33
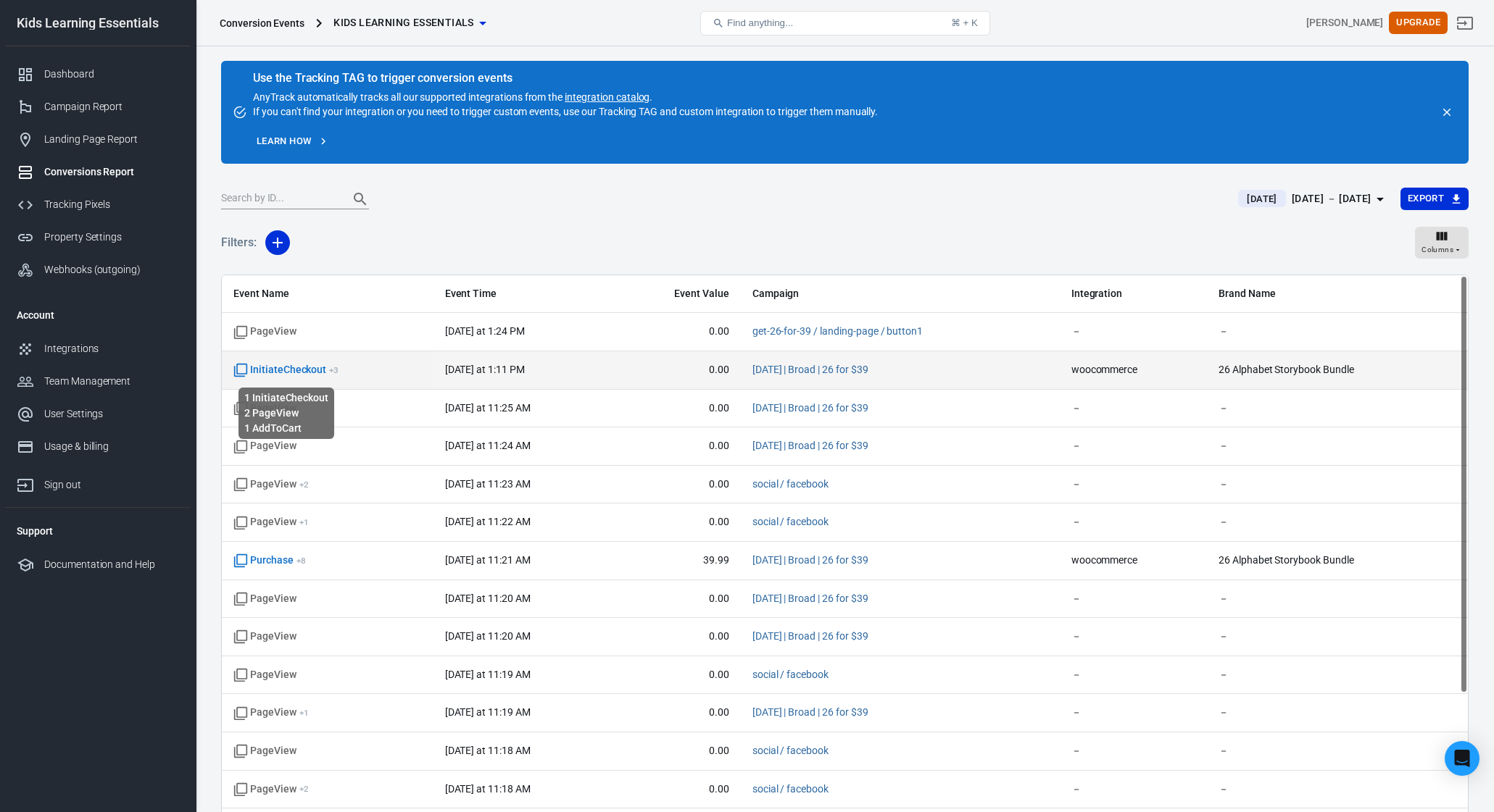
click at [275, 372] on span "InitiateCheckout + 3" at bounding box center [286, 370] width 105 height 15
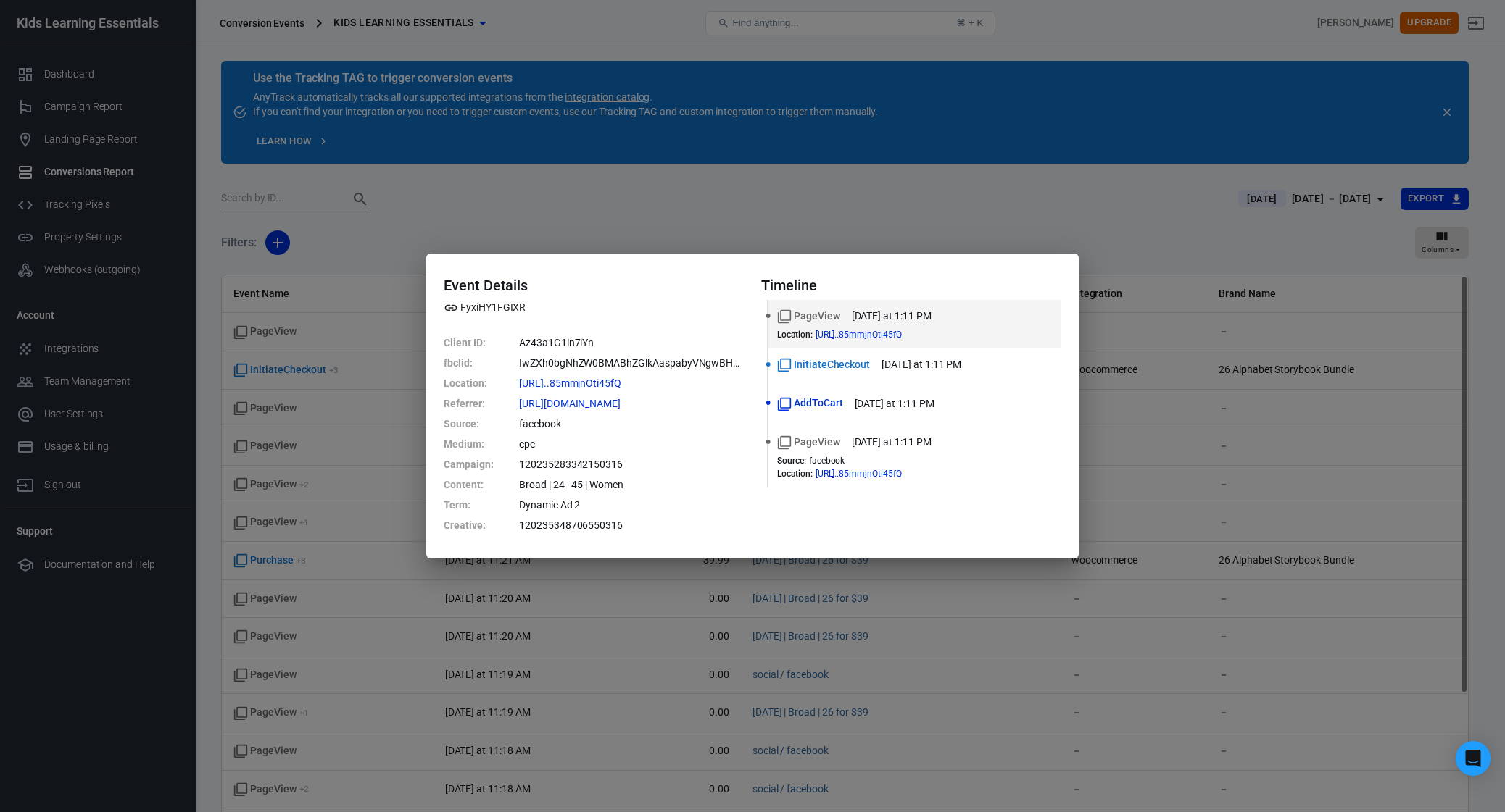
click at [1139, 325] on div "Event Details FyxiHY1FGIXR Client ID : Az43a1G1in7iYn fbclid : IwZXh0bgNhZW0BMA…" at bounding box center [752, 406] width 1505 height 812
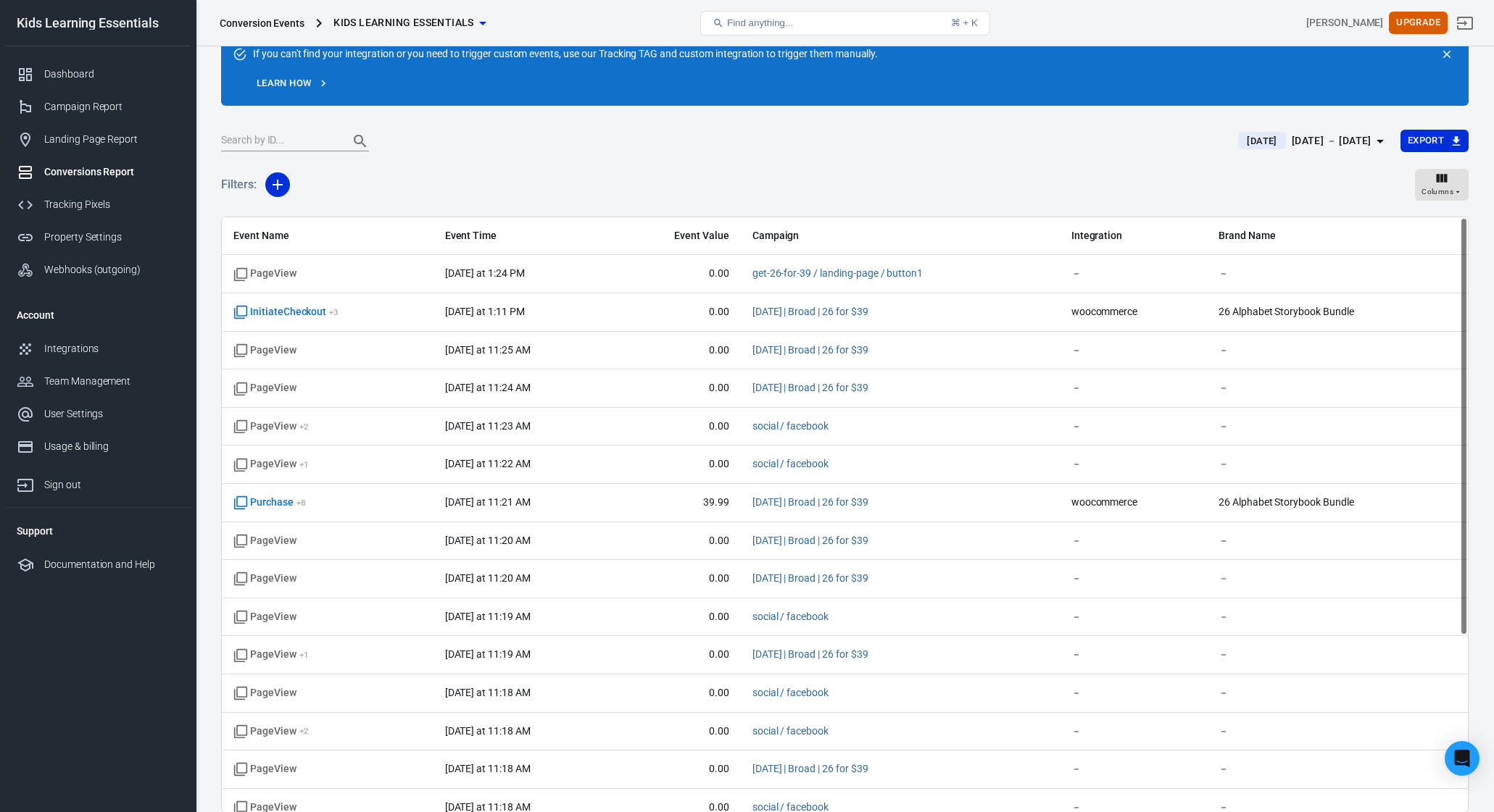
drag, startPoint x: 856, startPoint y: 160, endPoint x: 893, endPoint y: 156, distance: 37.2
click at [857, 159] on div "[DATE] [DATE] － [DATE] Export" at bounding box center [845, 147] width 1248 height 36
drag, startPoint x: 688, startPoint y: 168, endPoint x: 649, endPoint y: 163, distance: 39.3
click at [688, 166] on div "Filters: Columns" at bounding box center [845, 190] width 1248 height 52
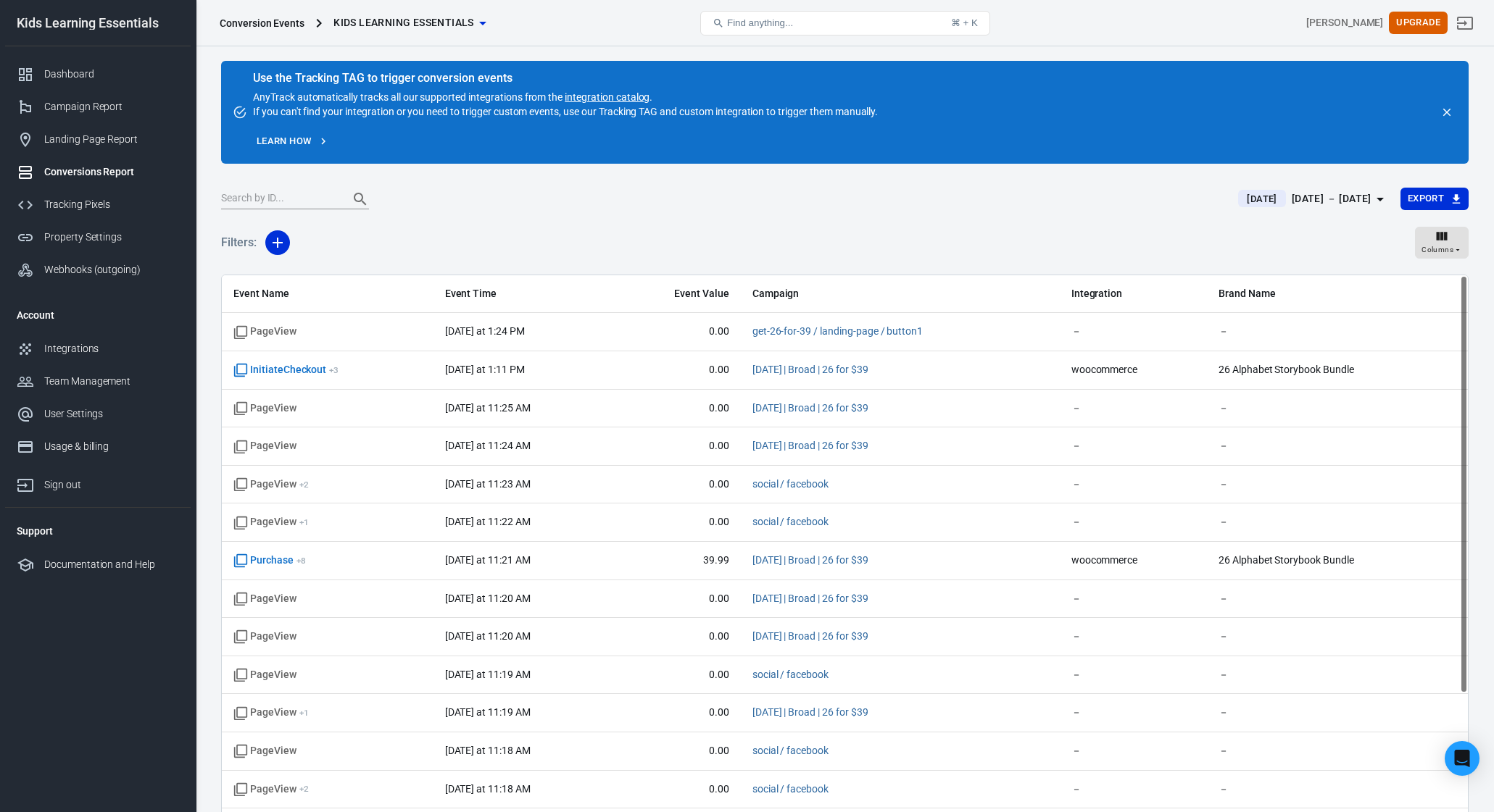
click at [665, 234] on div "Filters: Columns" at bounding box center [845, 248] width 1248 height 52
